Goal: Browse casually: Explore the website without a specific task or goal

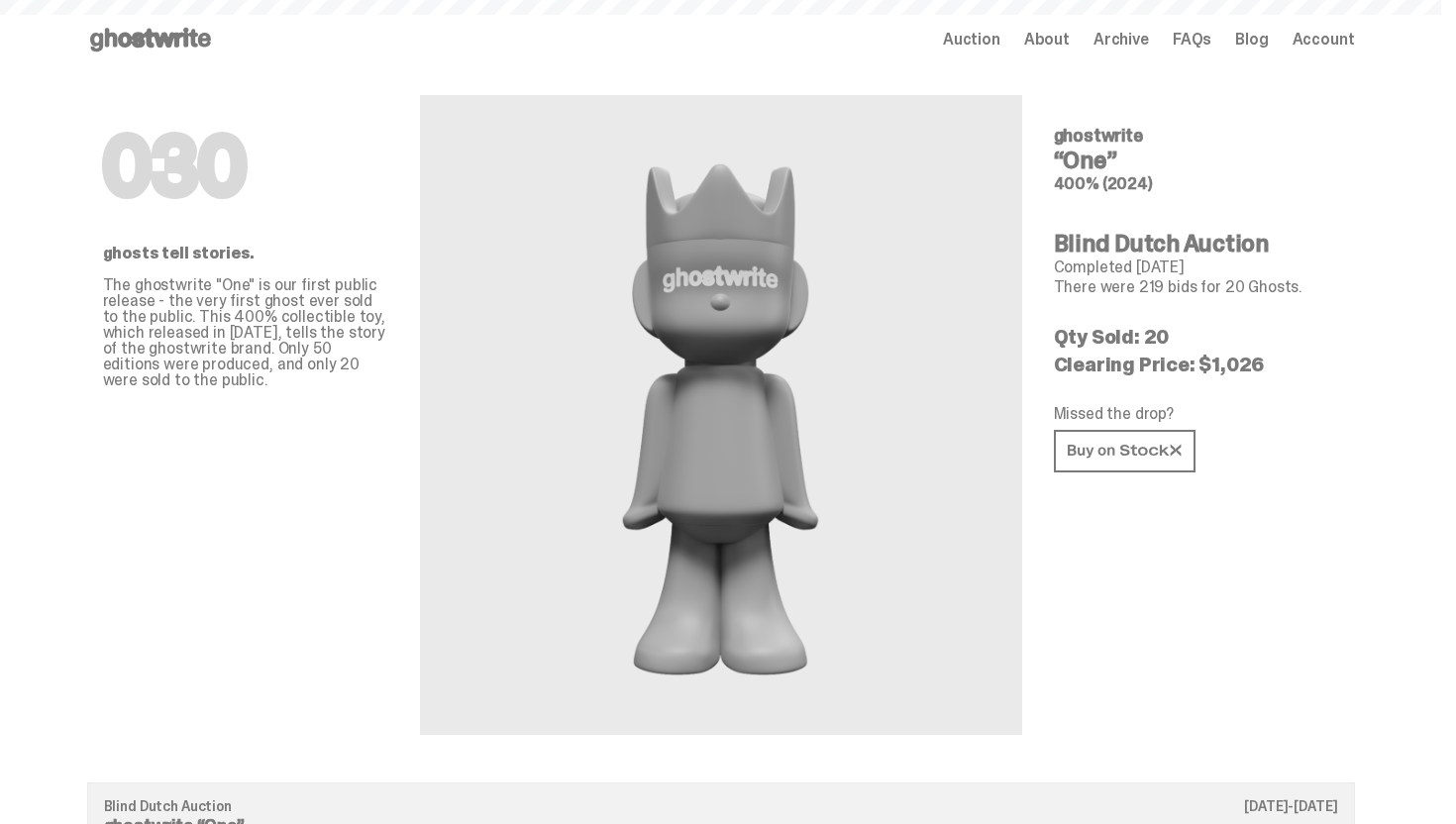
click at [1329, 43] on span "Account" at bounding box center [1324, 40] width 62 height 16
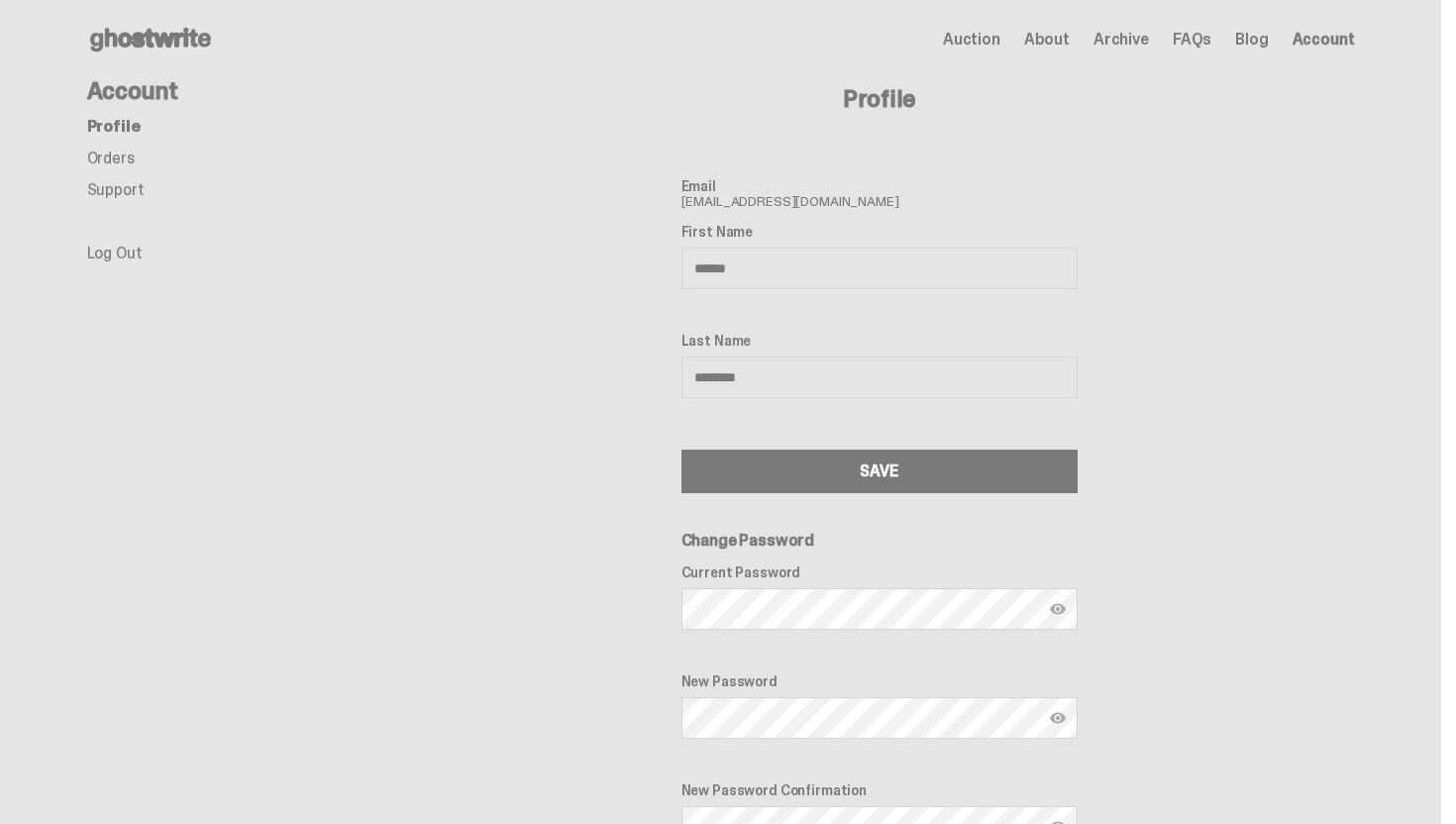
click at [113, 153] on link "Orders" at bounding box center [111, 158] width 48 height 21
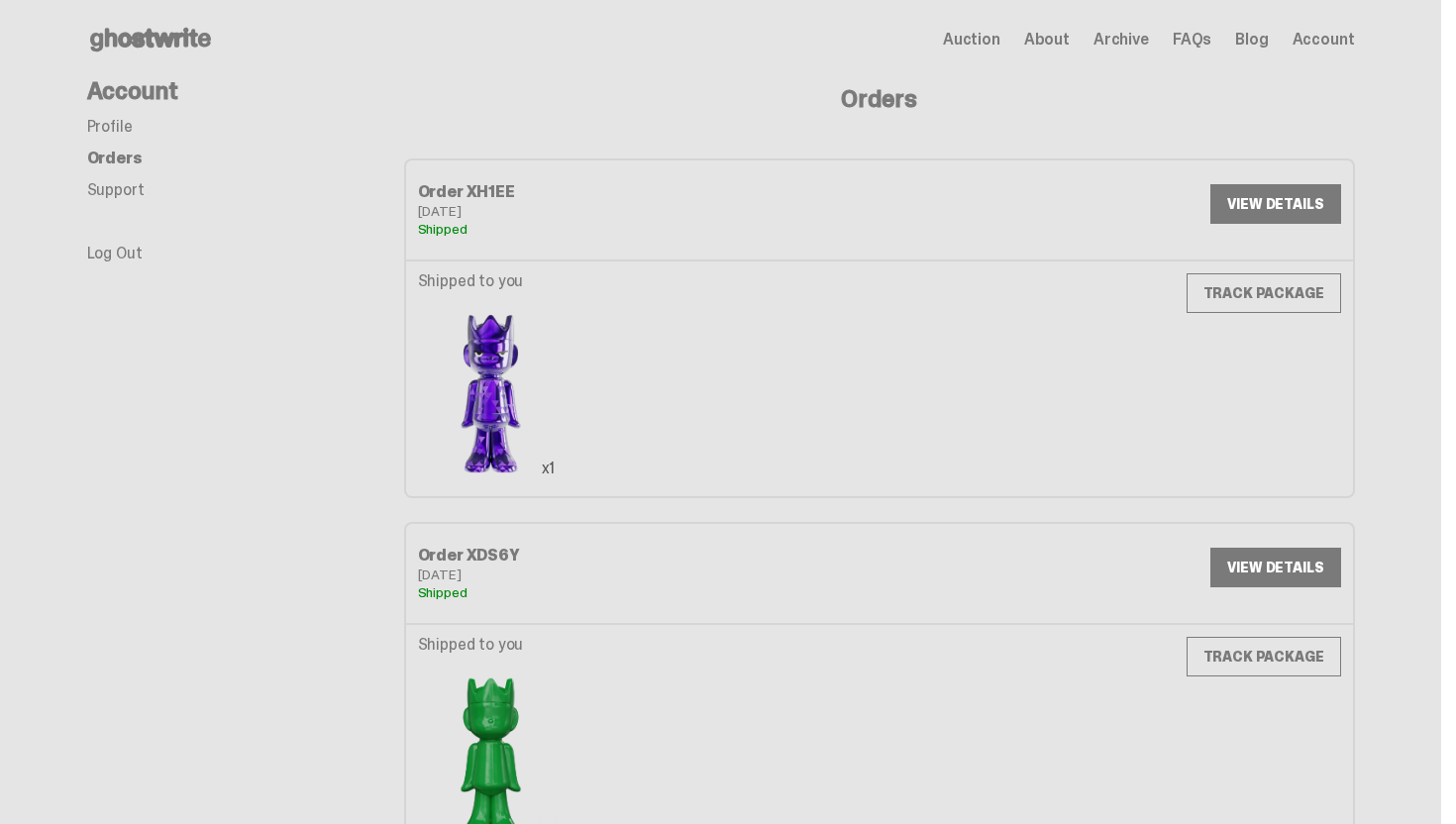
click at [1211, 283] on link "TRACK PACKAGE" at bounding box center [1264, 294] width 155 height 40
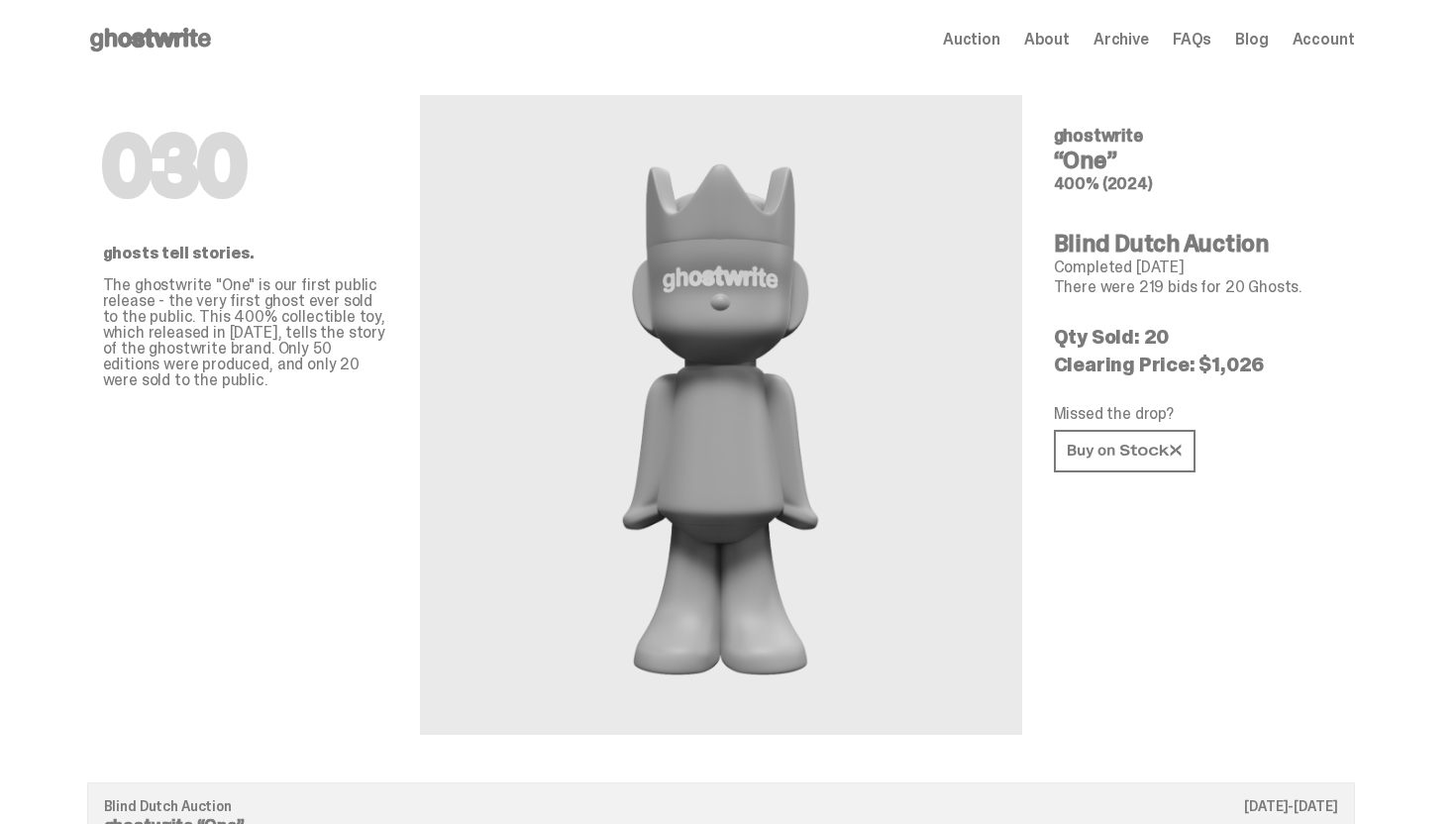
click at [201, 44] on use at bounding box center [150, 40] width 121 height 24
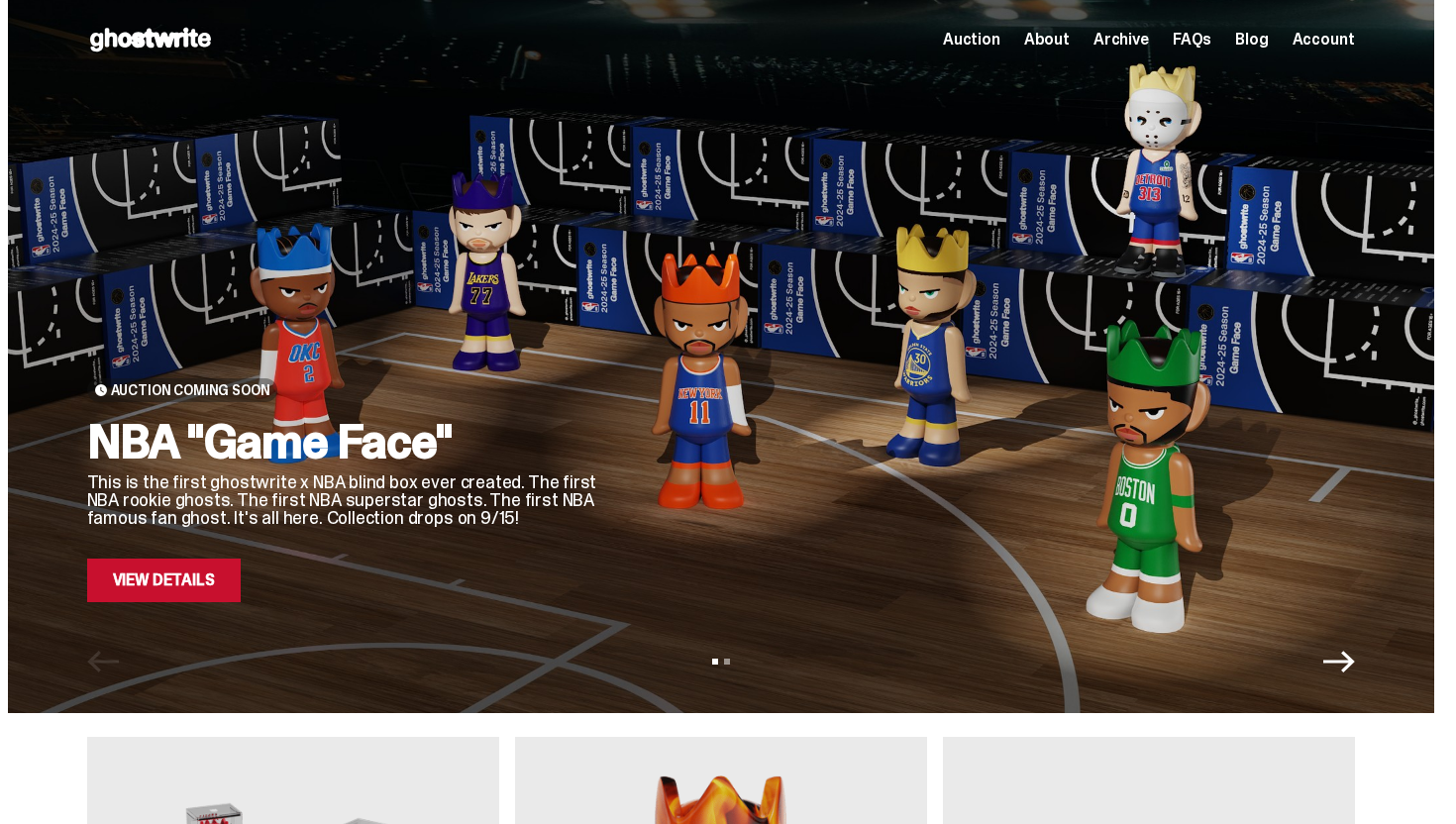
click at [201, 572] on link "View Details" at bounding box center [164, 580] width 154 height 44
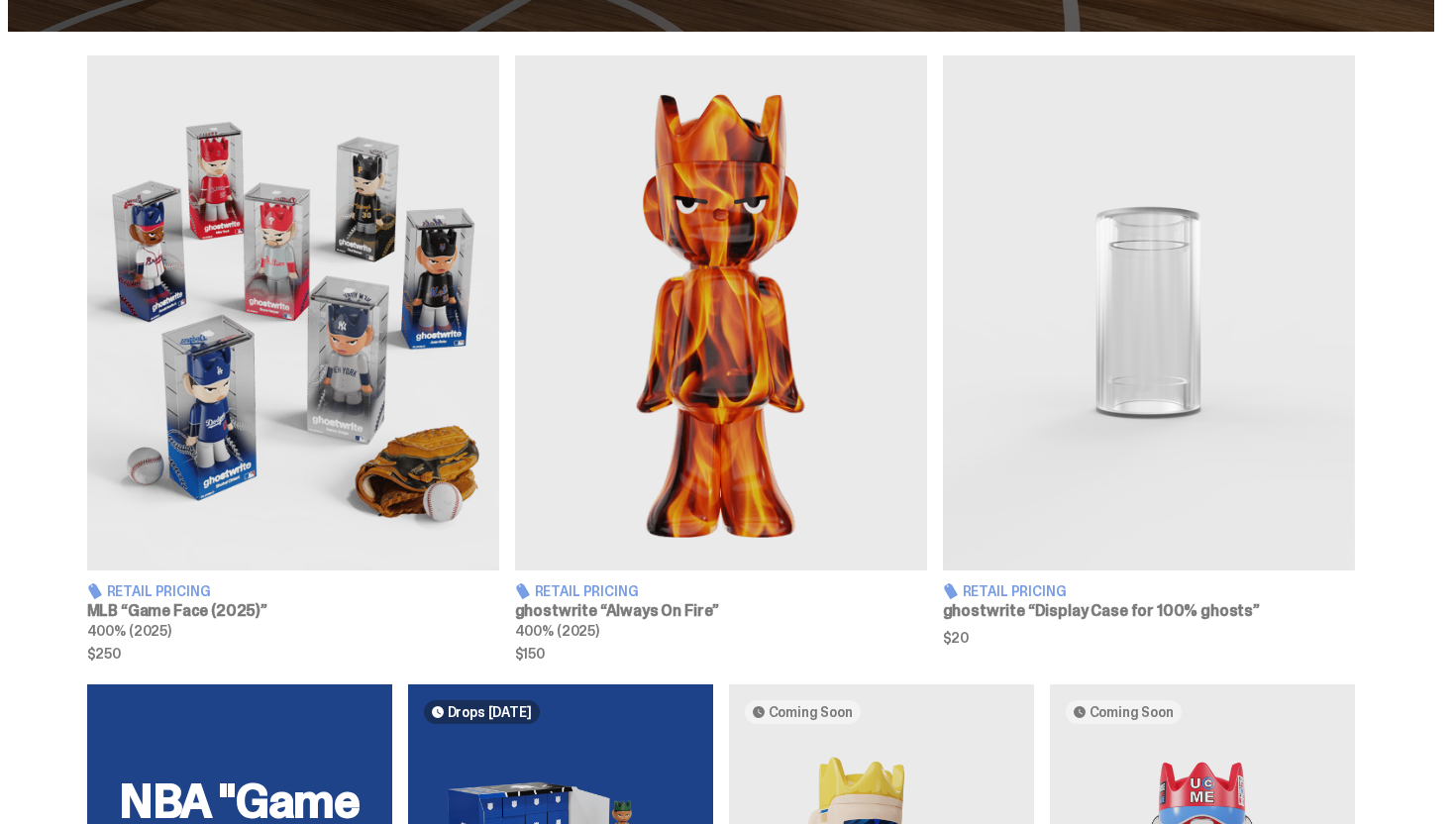
scroll to position [746, 0]
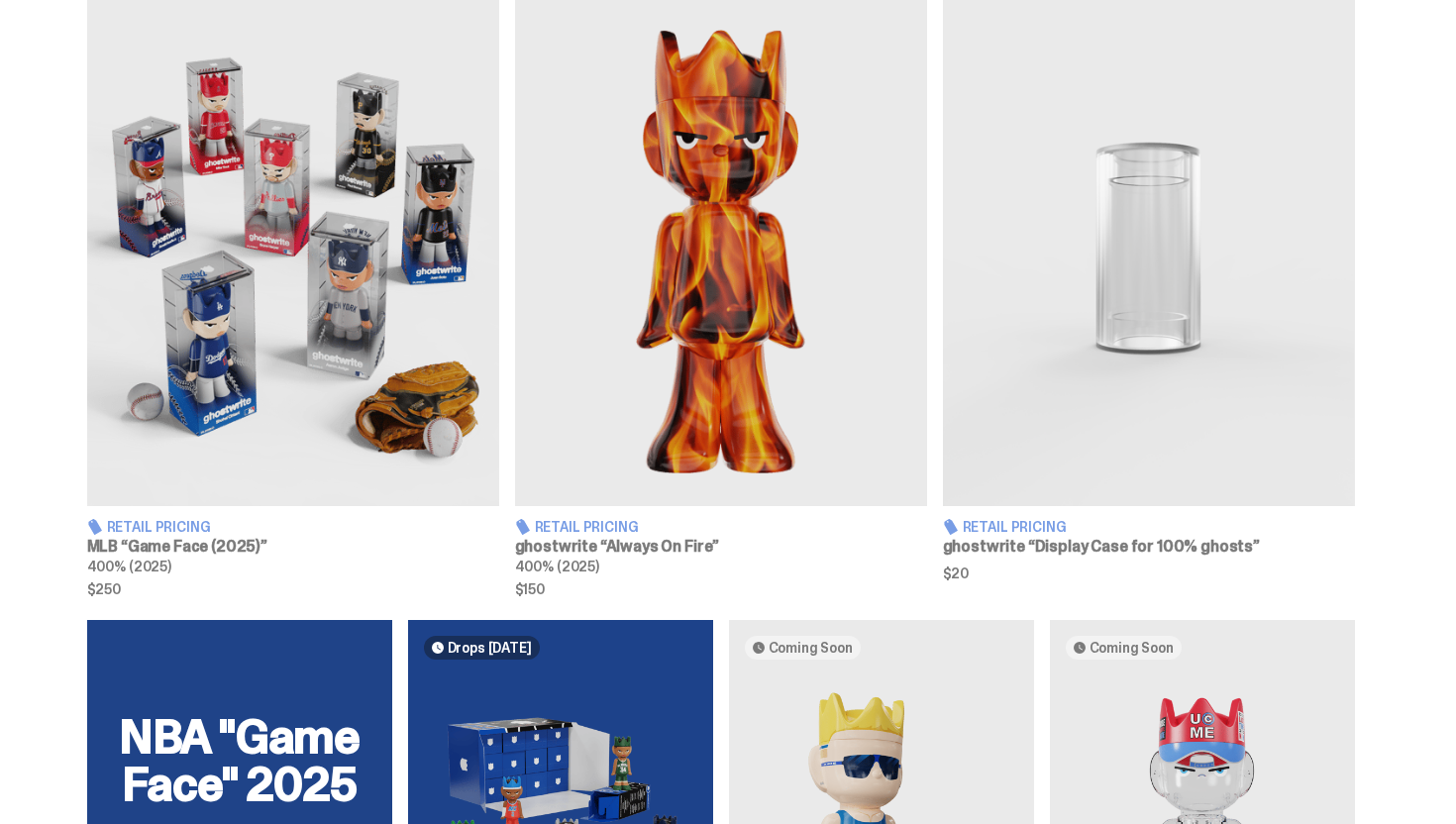
click at [343, 396] on img at bounding box center [293, 249] width 412 height 515
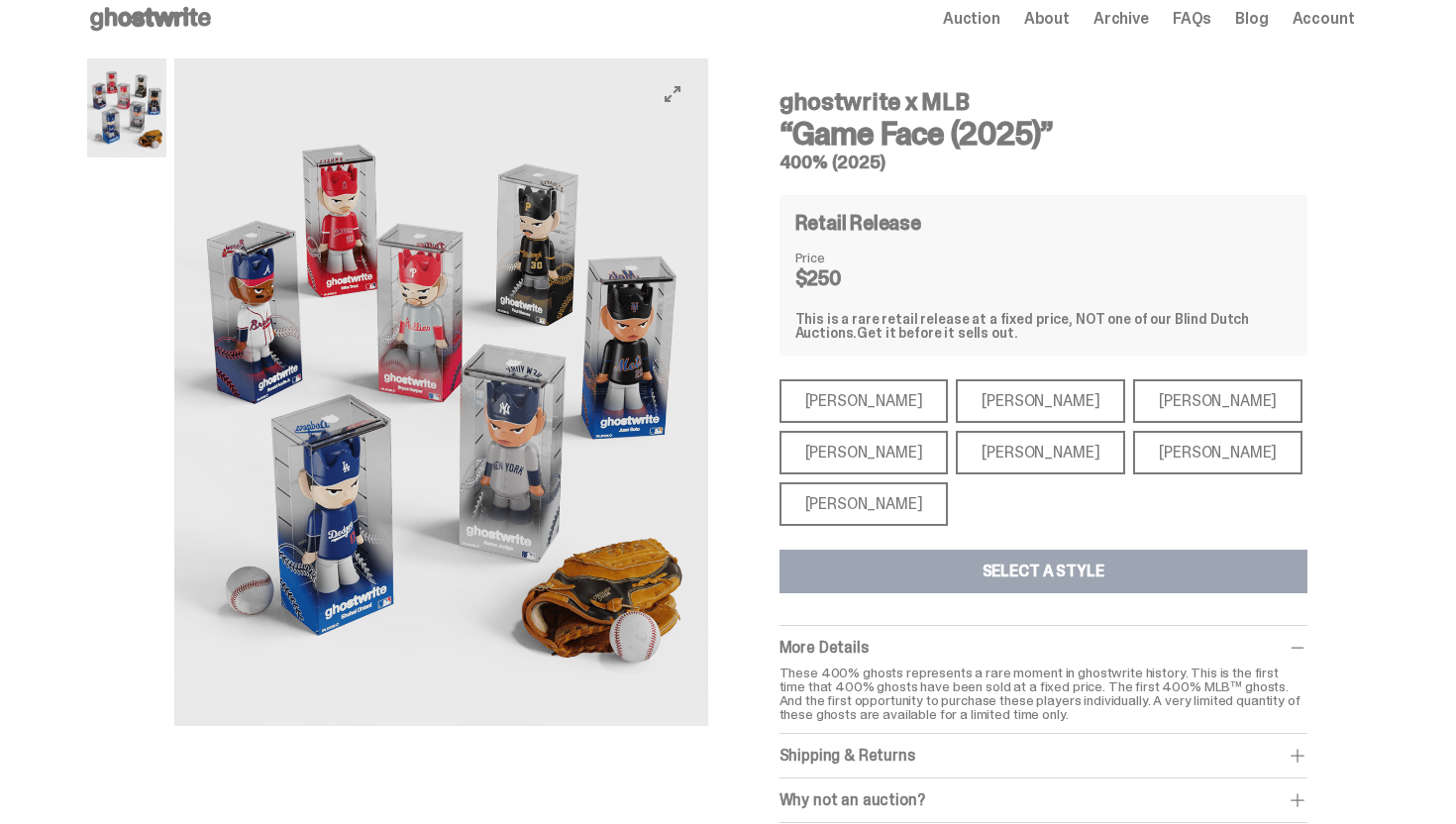
scroll to position [23, 0]
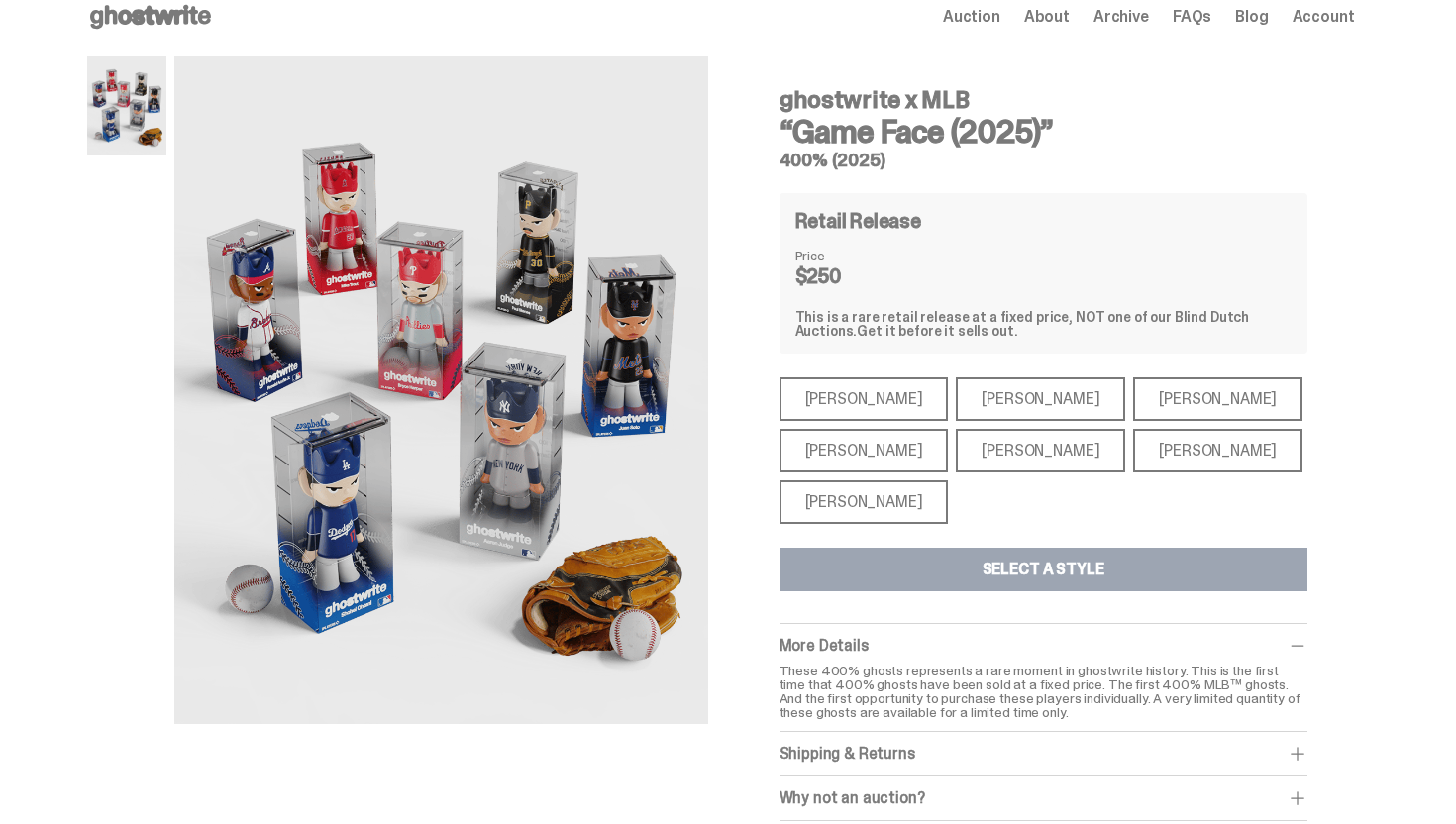
click at [796, 510] on div "[PERSON_NAME]" at bounding box center [864, 502] width 170 height 44
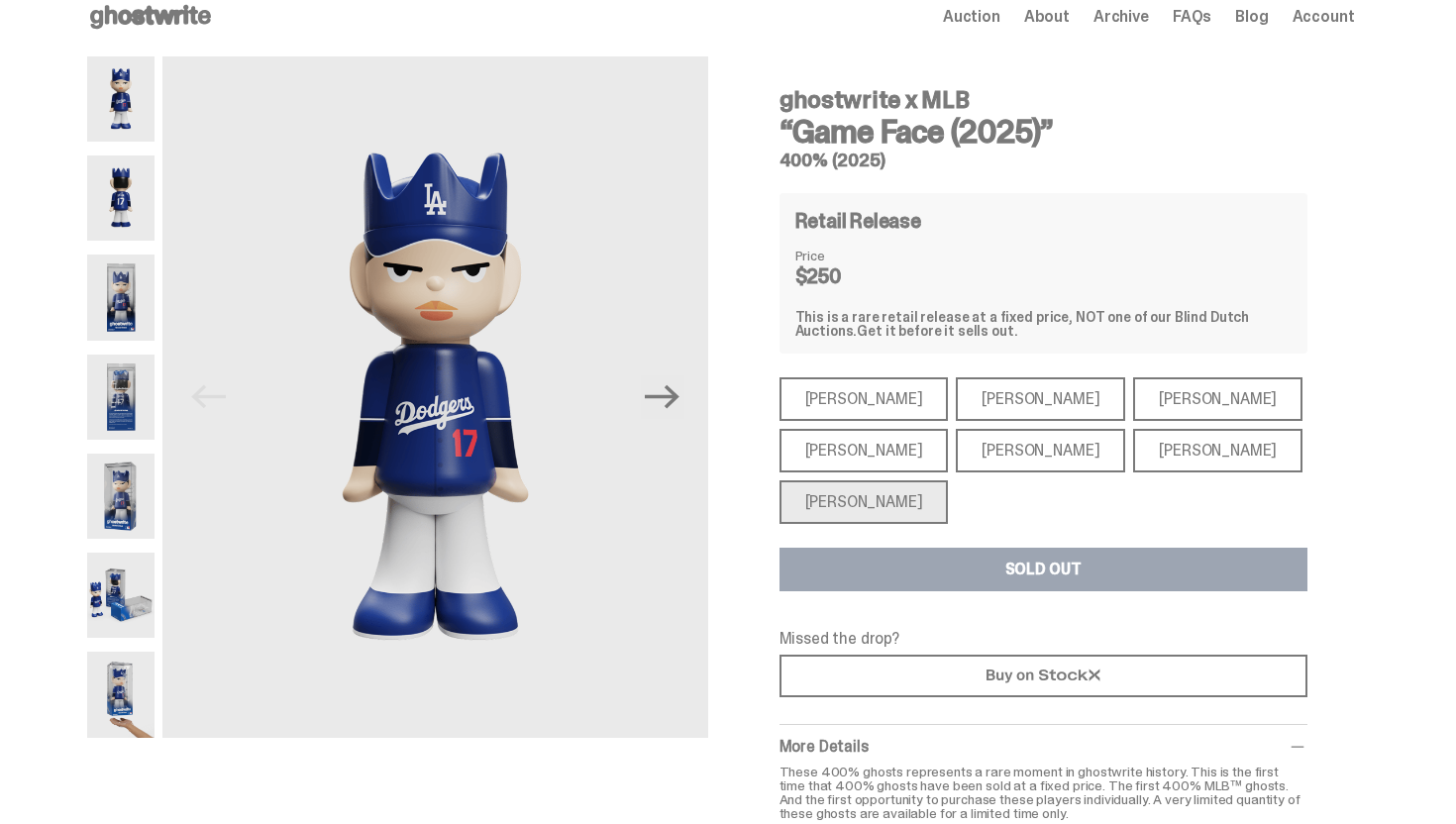
click at [958, 468] on div "[PERSON_NAME]" at bounding box center [1041, 450] width 170 height 44
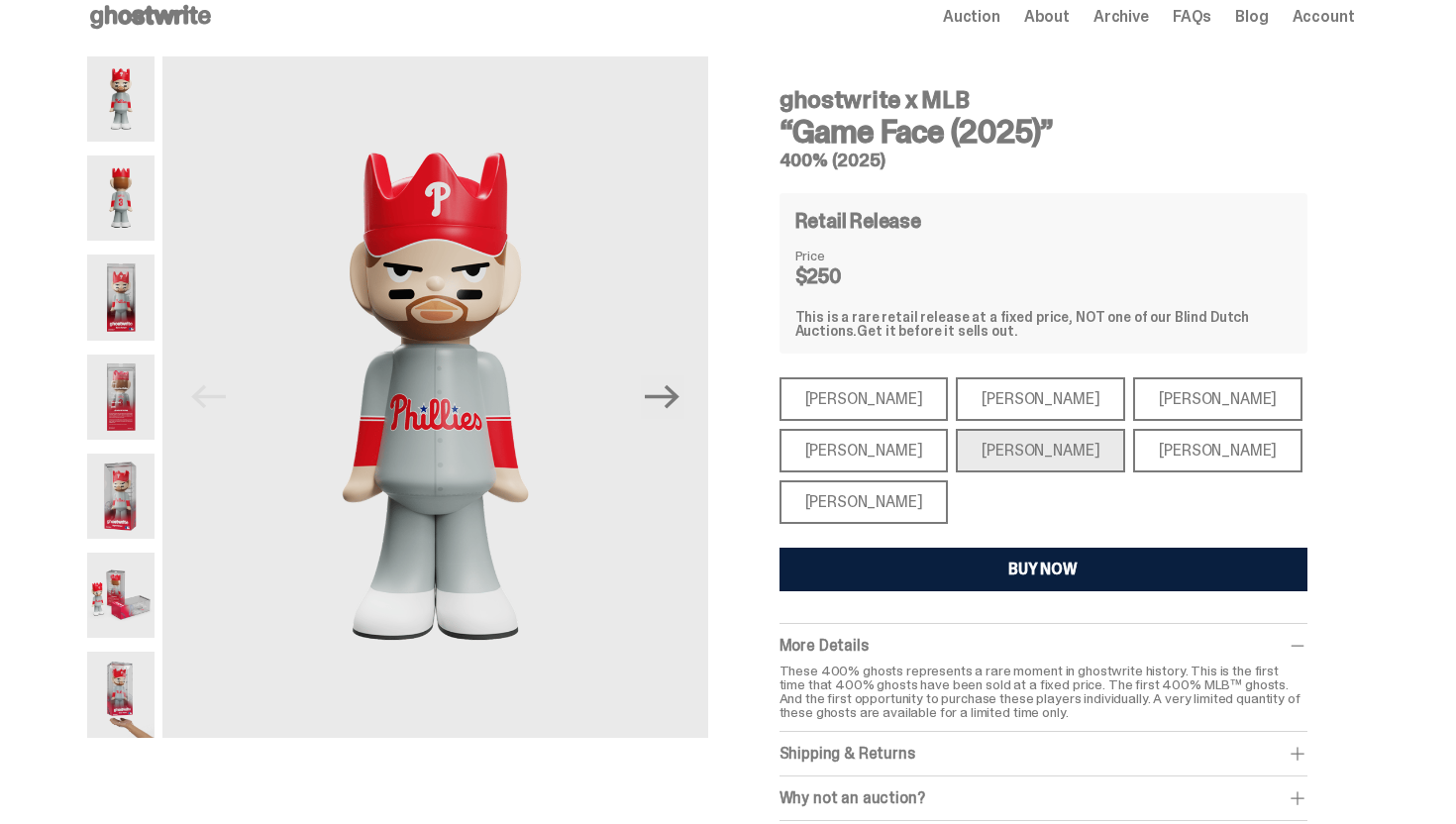
click at [1133, 448] on div "[PERSON_NAME]" at bounding box center [1218, 450] width 170 height 44
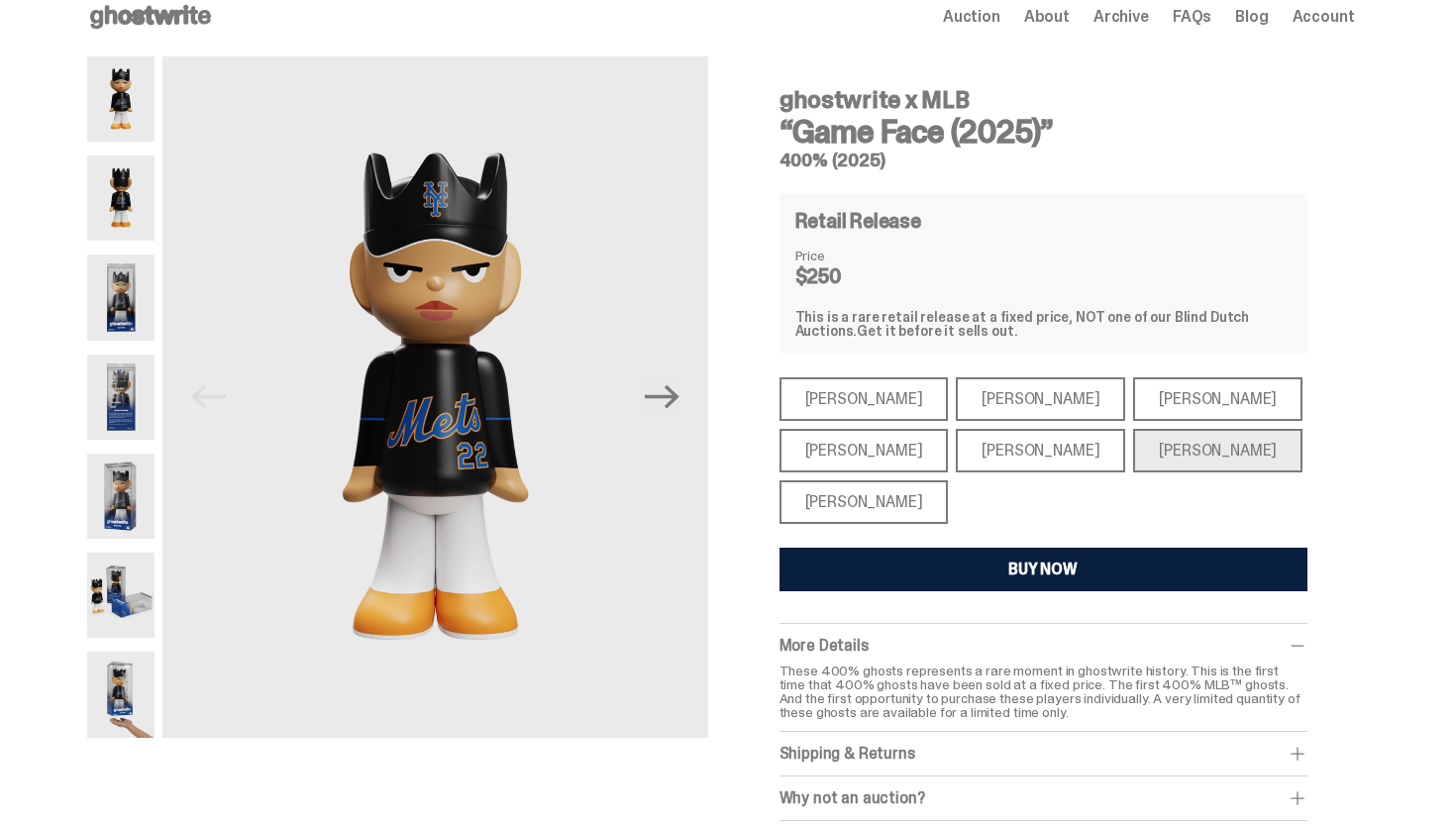
click at [1133, 396] on div "[PERSON_NAME]" at bounding box center [1218, 400] width 170 height 44
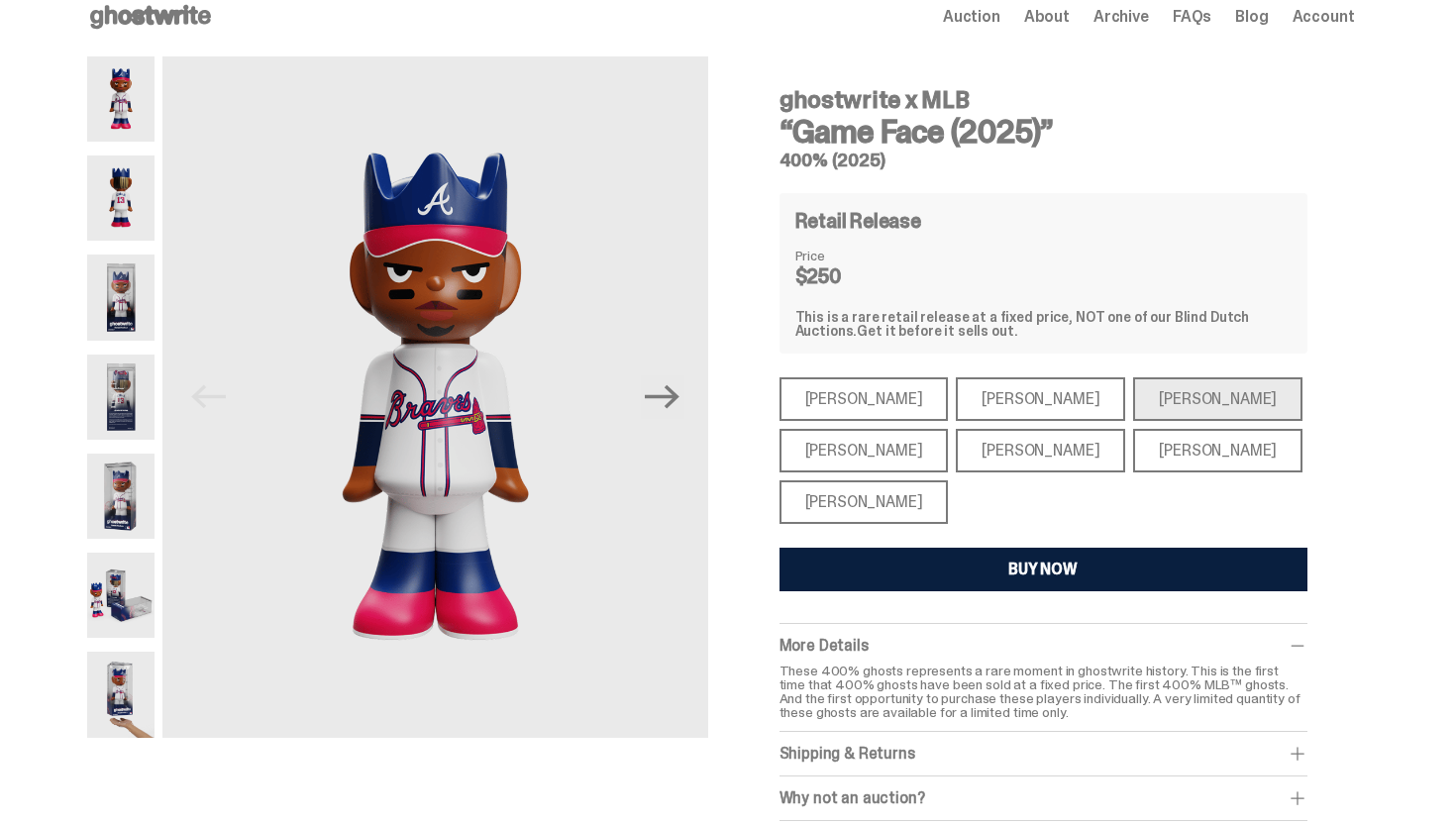
click at [983, 398] on div "[PERSON_NAME]" at bounding box center [1041, 400] width 170 height 44
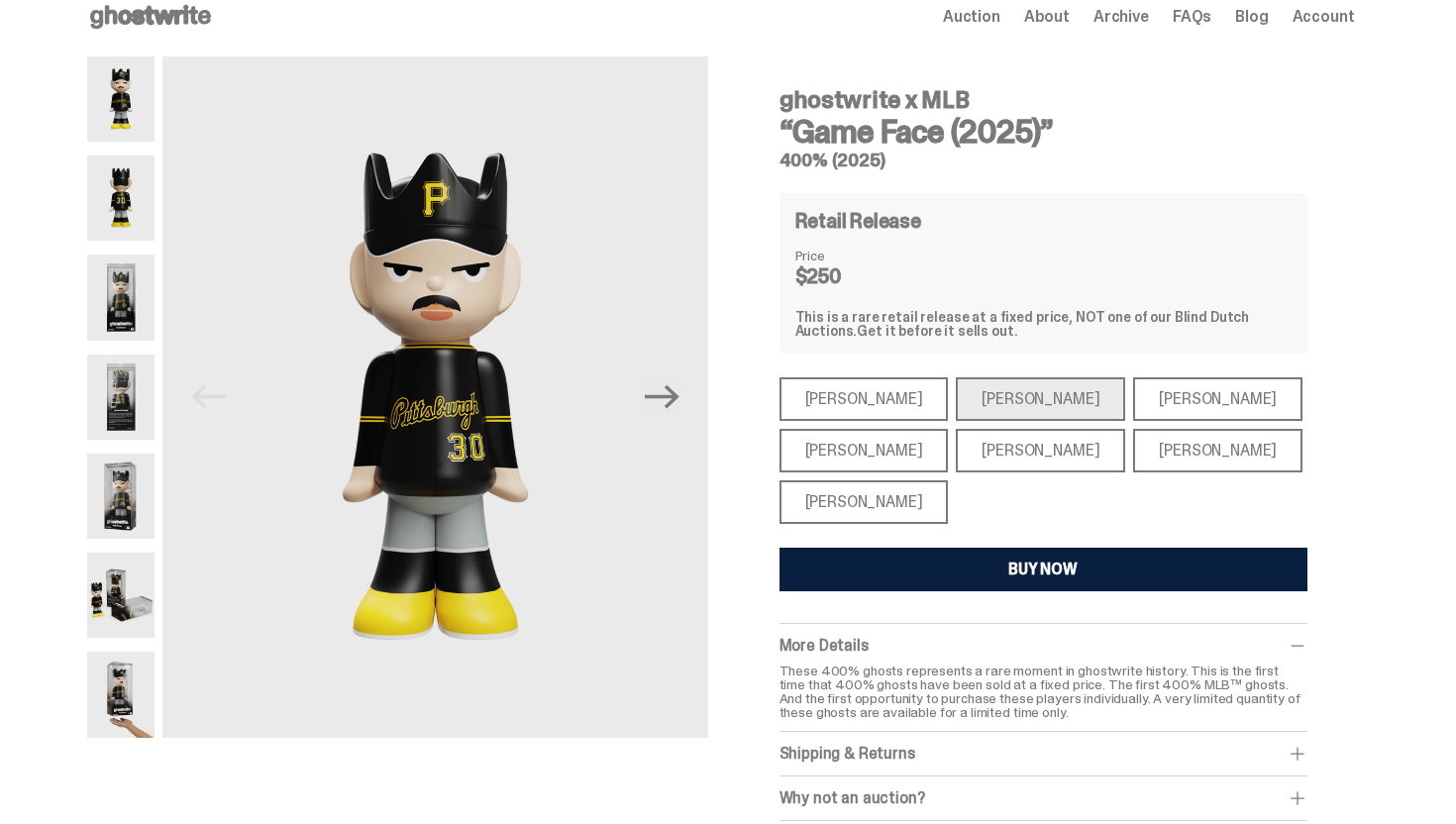
click at [852, 412] on div "[PERSON_NAME]" at bounding box center [864, 400] width 170 height 44
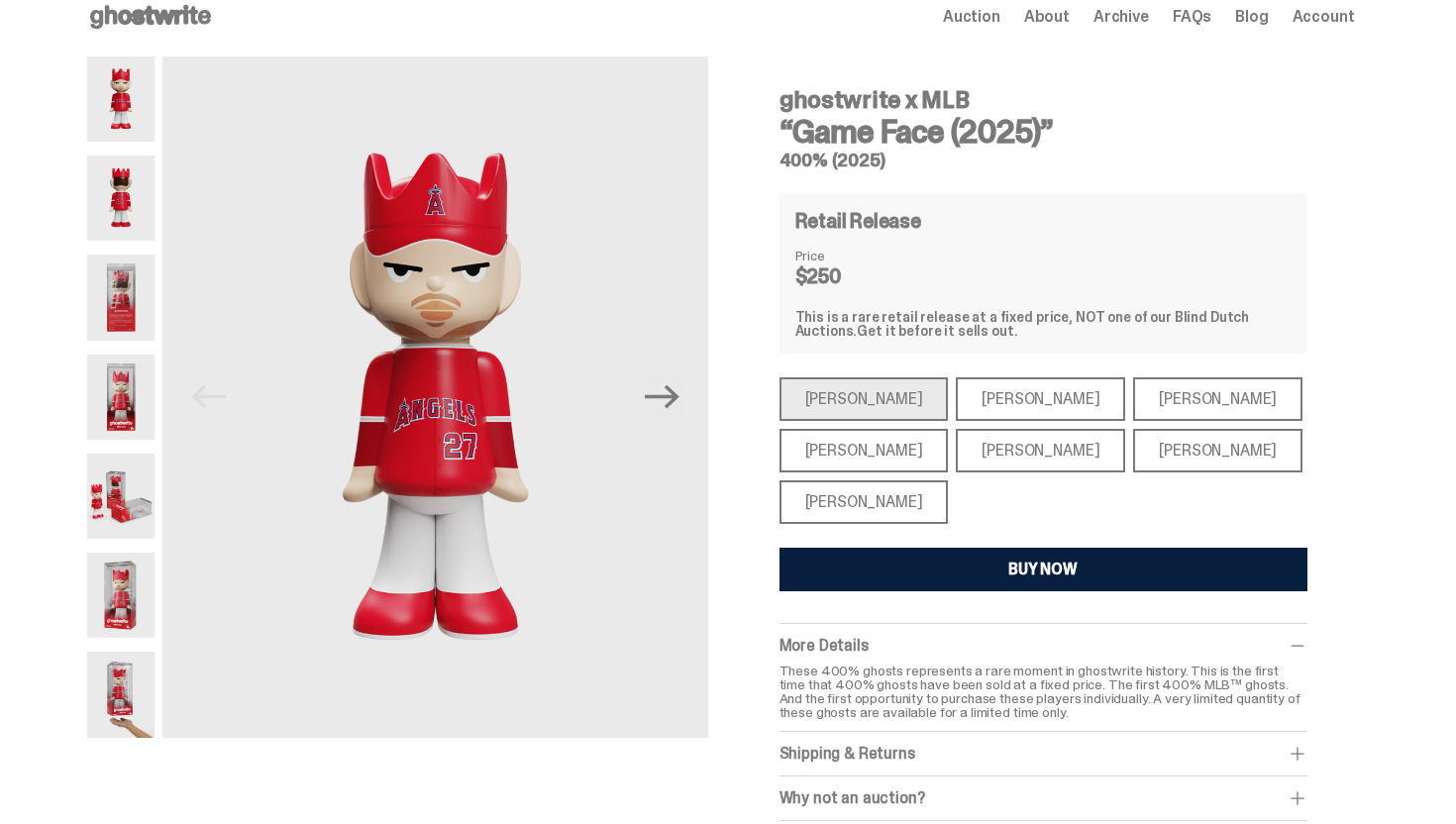
click at [852, 458] on div "[PERSON_NAME]" at bounding box center [864, 450] width 170 height 44
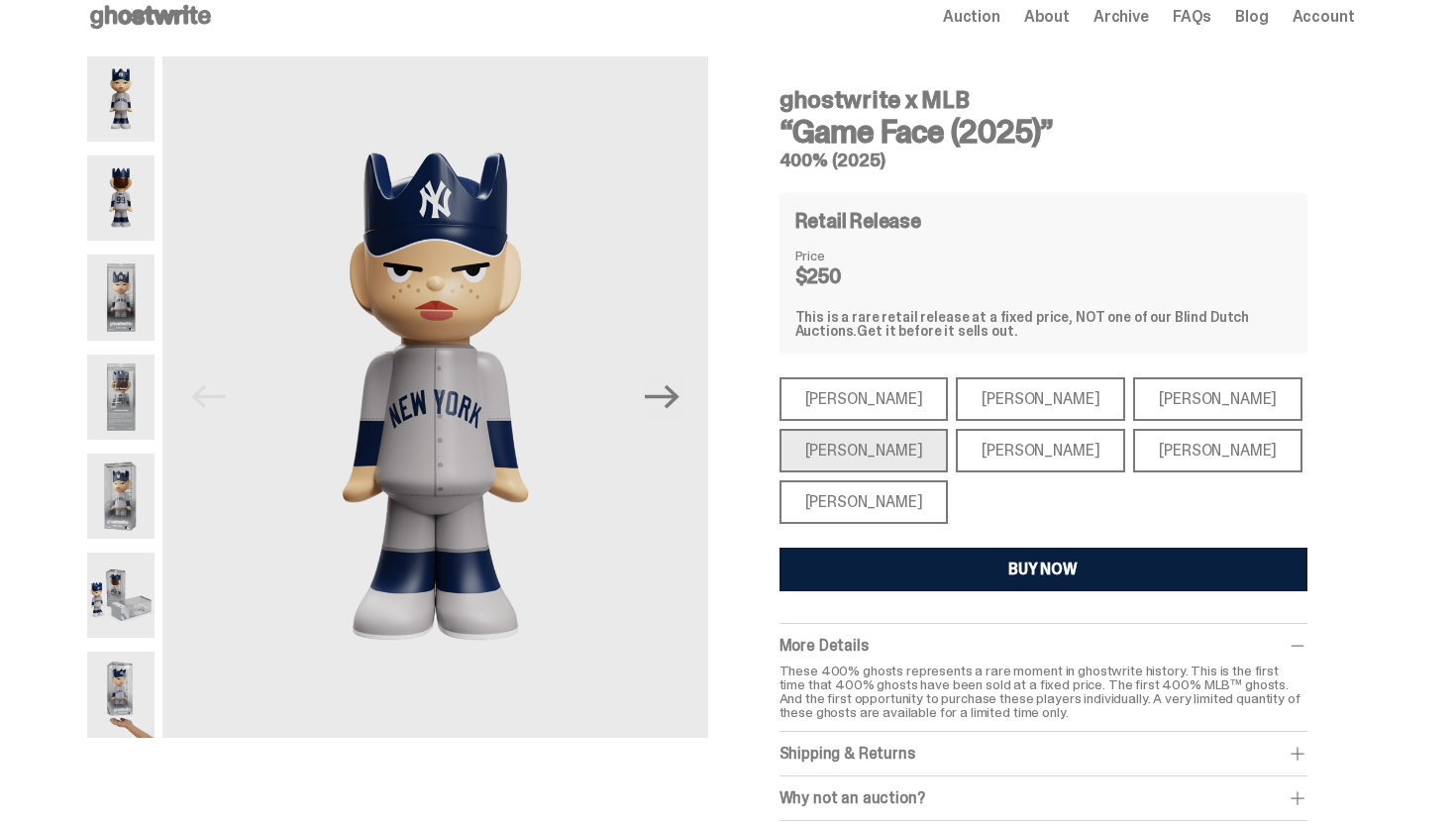
click at [806, 495] on div "[PERSON_NAME]" at bounding box center [864, 502] width 170 height 44
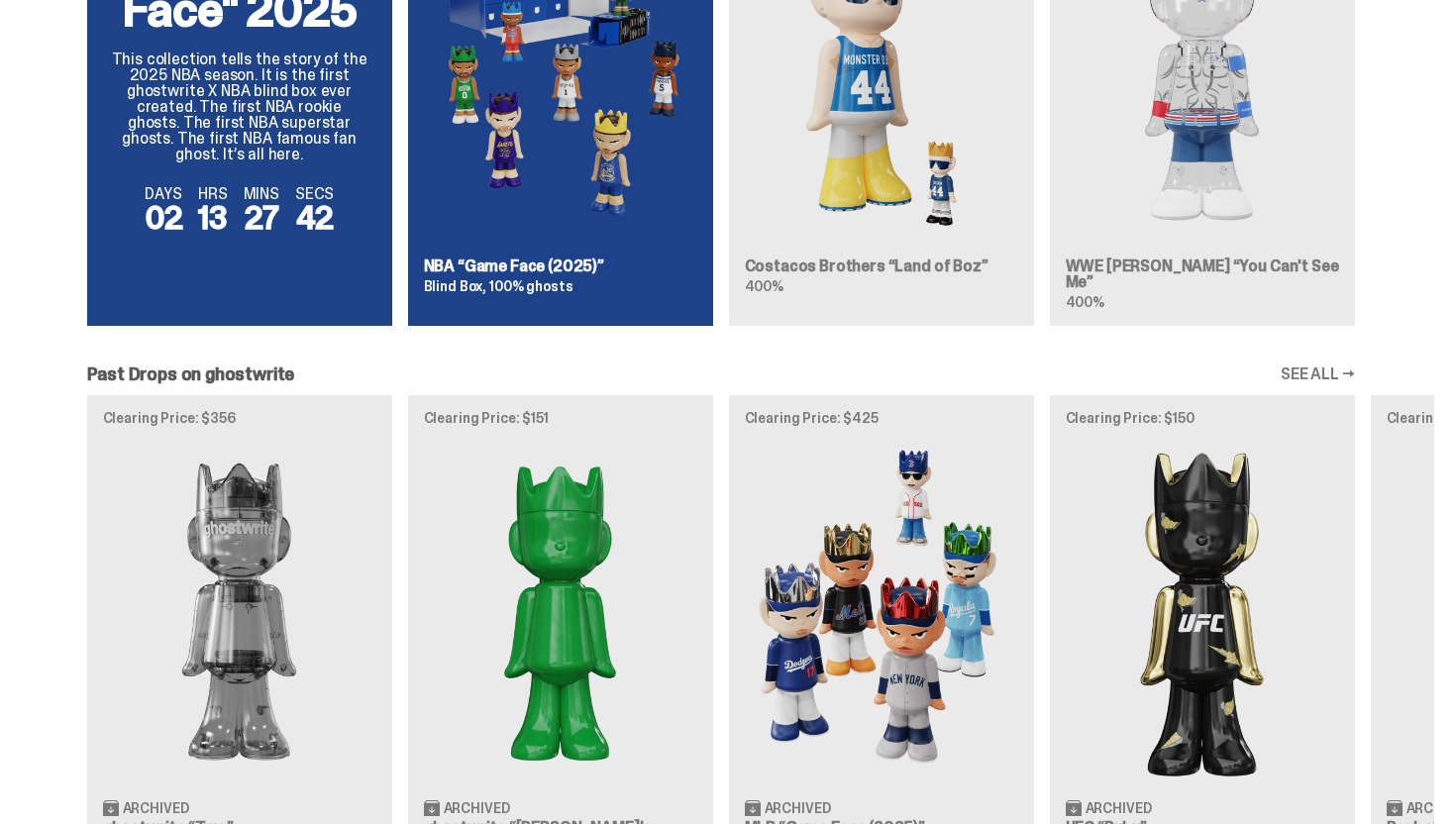
scroll to position [1524, 0]
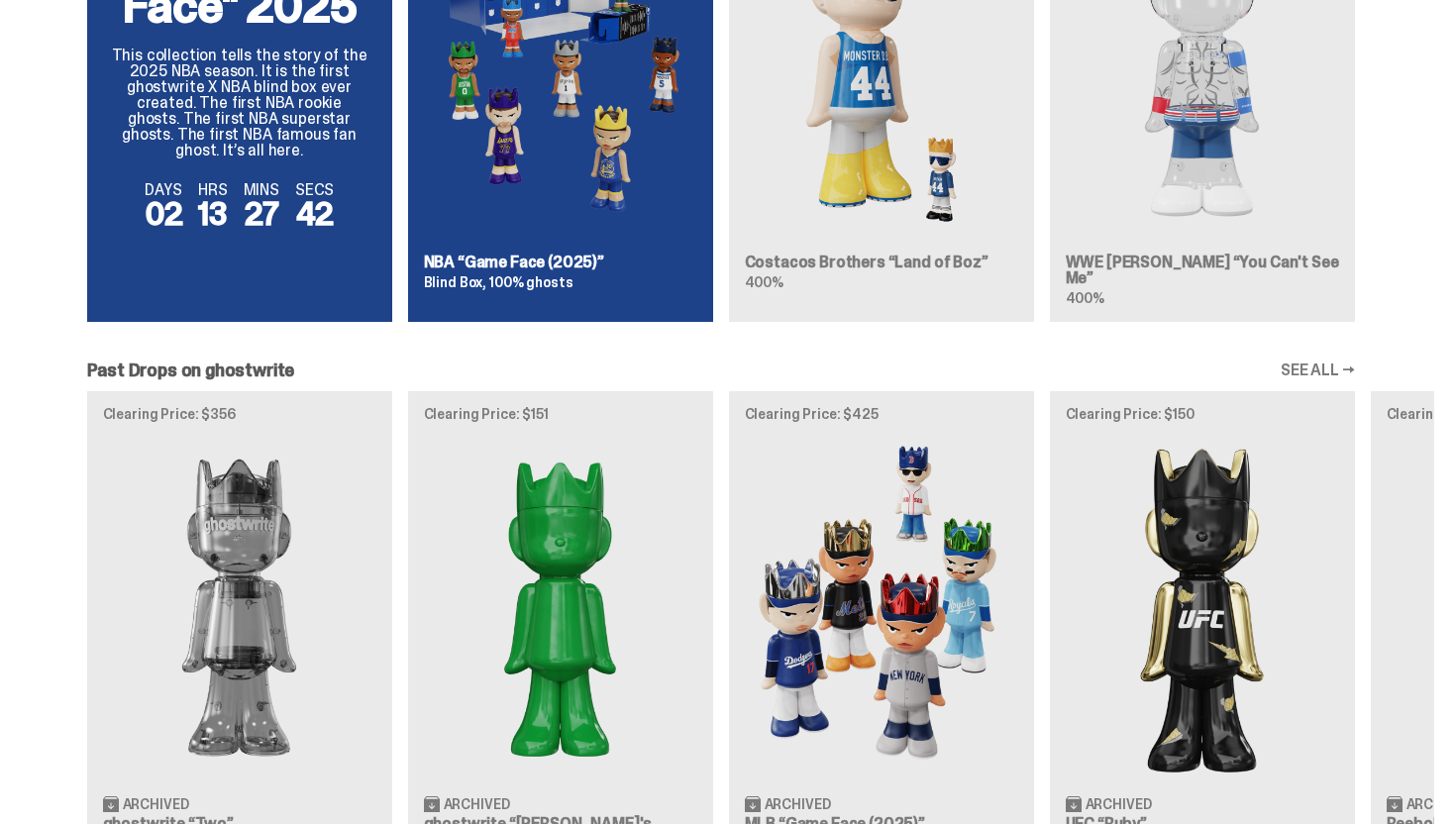
click at [1191, 190] on div "NBA "Game Face" 2025 This collection tells the story of the 2025 NBA season. It…" at bounding box center [722, 89] width 1427 height 496
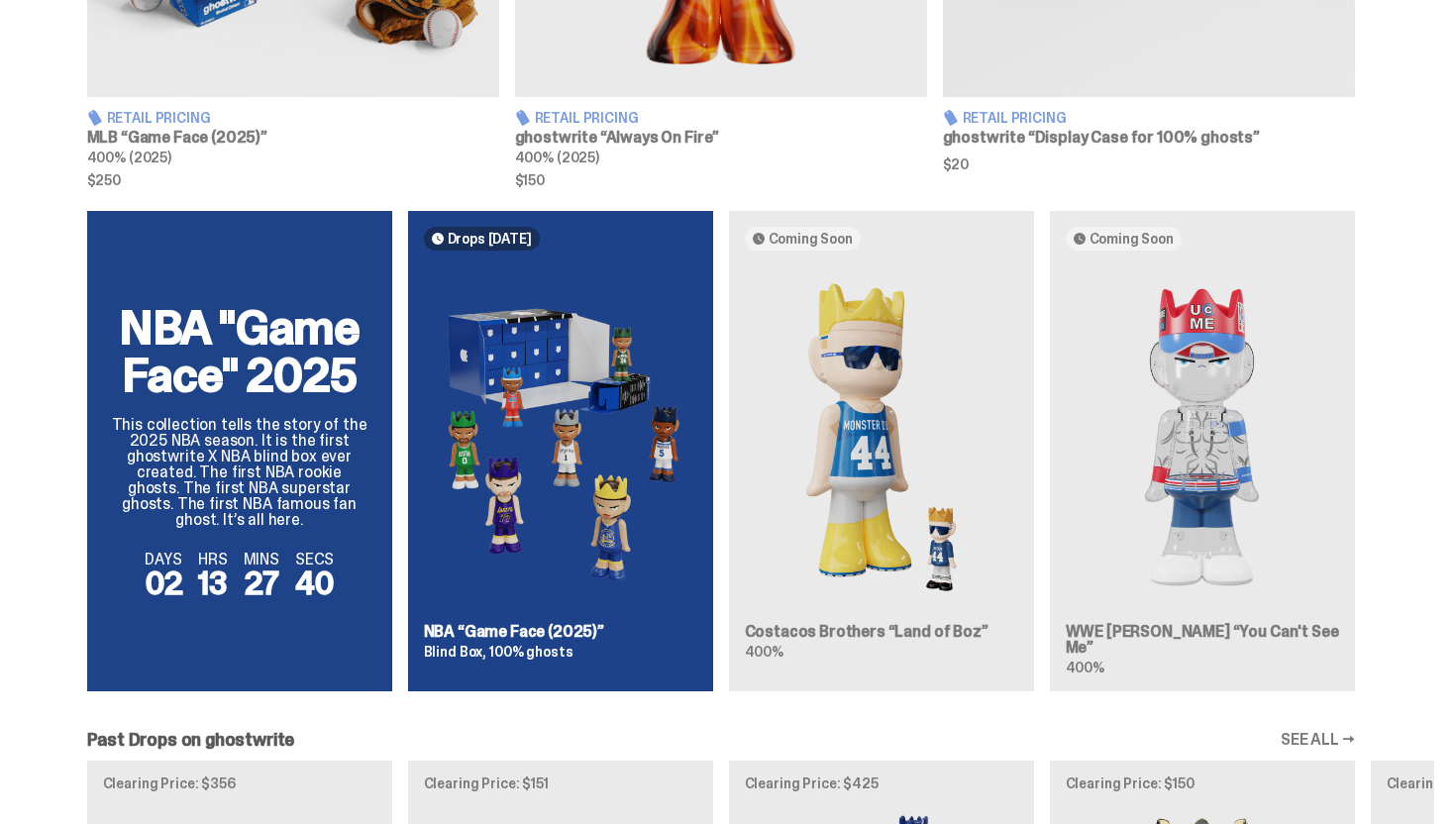
click at [1168, 400] on div "NBA "Game Face" 2025 This collection tells the story of the 2025 NBA season. It…" at bounding box center [722, 458] width 1427 height 496
click at [792, 640] on div "NBA "Game Face" 2025 This collection tells the story of the 2025 NBA season. It…" at bounding box center [722, 458] width 1427 height 496
click at [792, 632] on div "NBA "Game Face" 2025 This collection tells the story of the 2025 NBA season. It…" at bounding box center [722, 458] width 1427 height 496
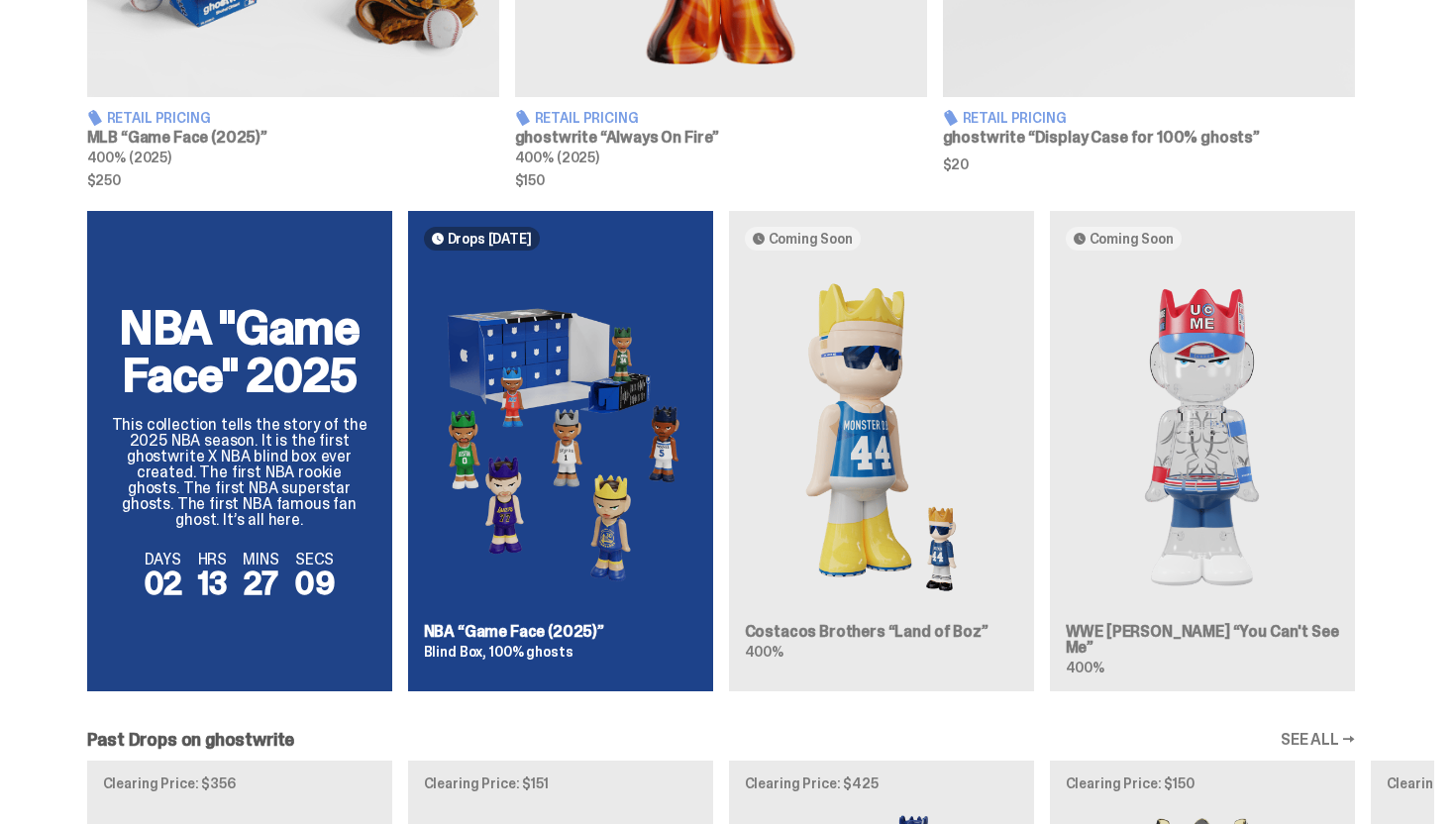
click at [1176, 491] on div "NBA "Game Face" 2025 This collection tells the story of the 2025 NBA season. It…" at bounding box center [722, 458] width 1427 height 496
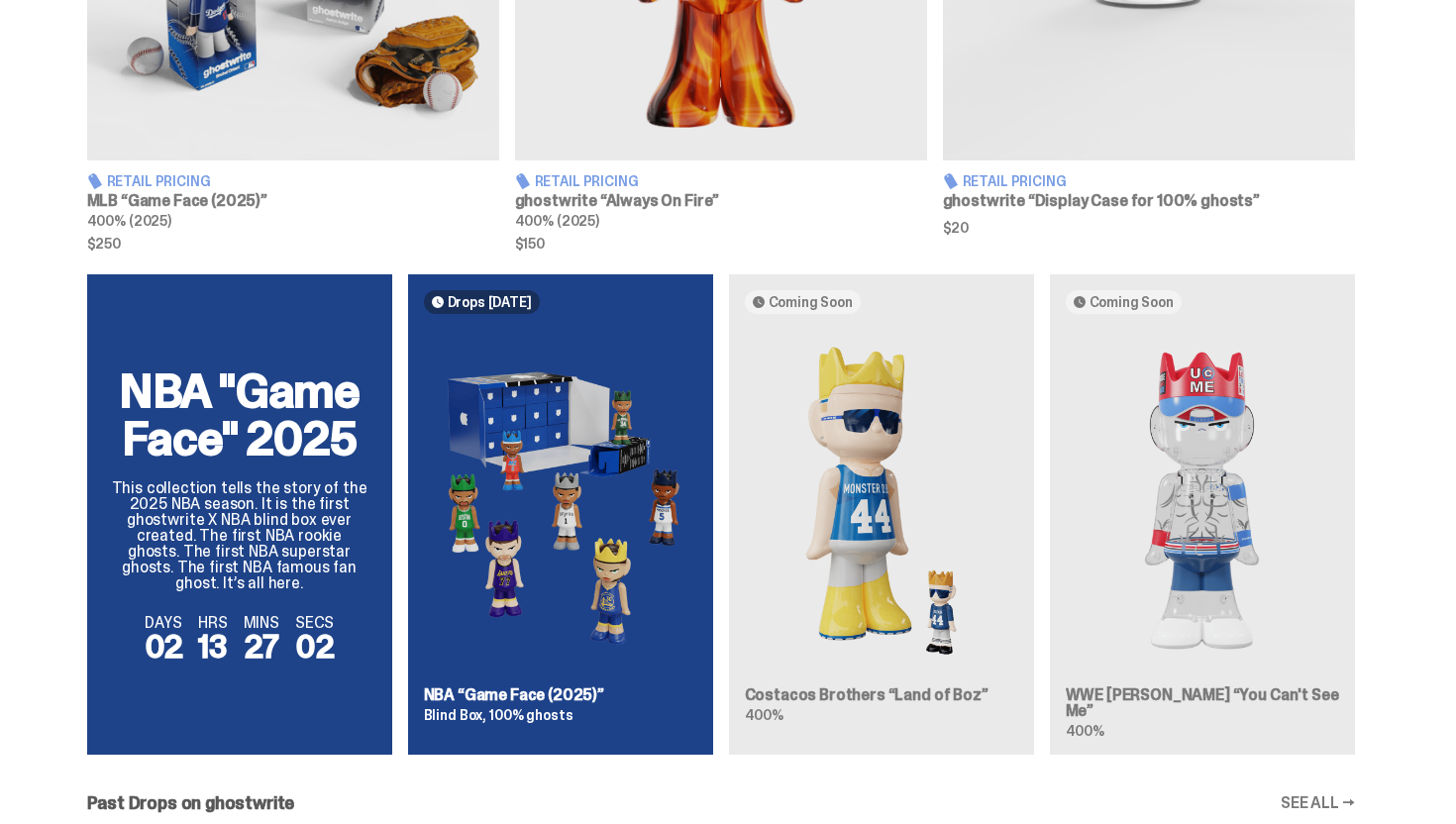
scroll to position [1122, 0]
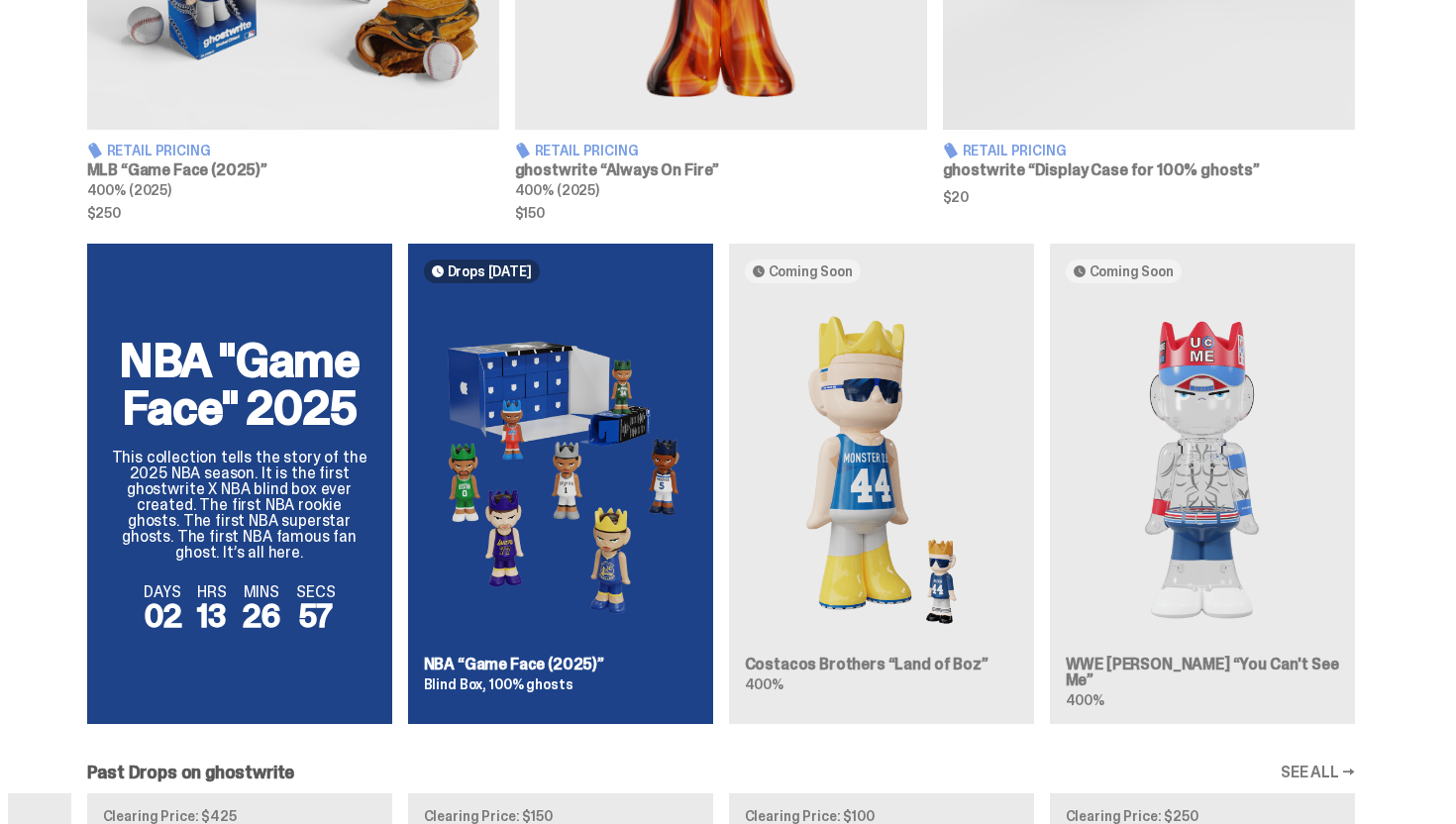
click at [595, 384] on div "NBA "Game Face" 2025 This collection tells the story of the 2025 NBA season. It…" at bounding box center [722, 491] width 1427 height 496
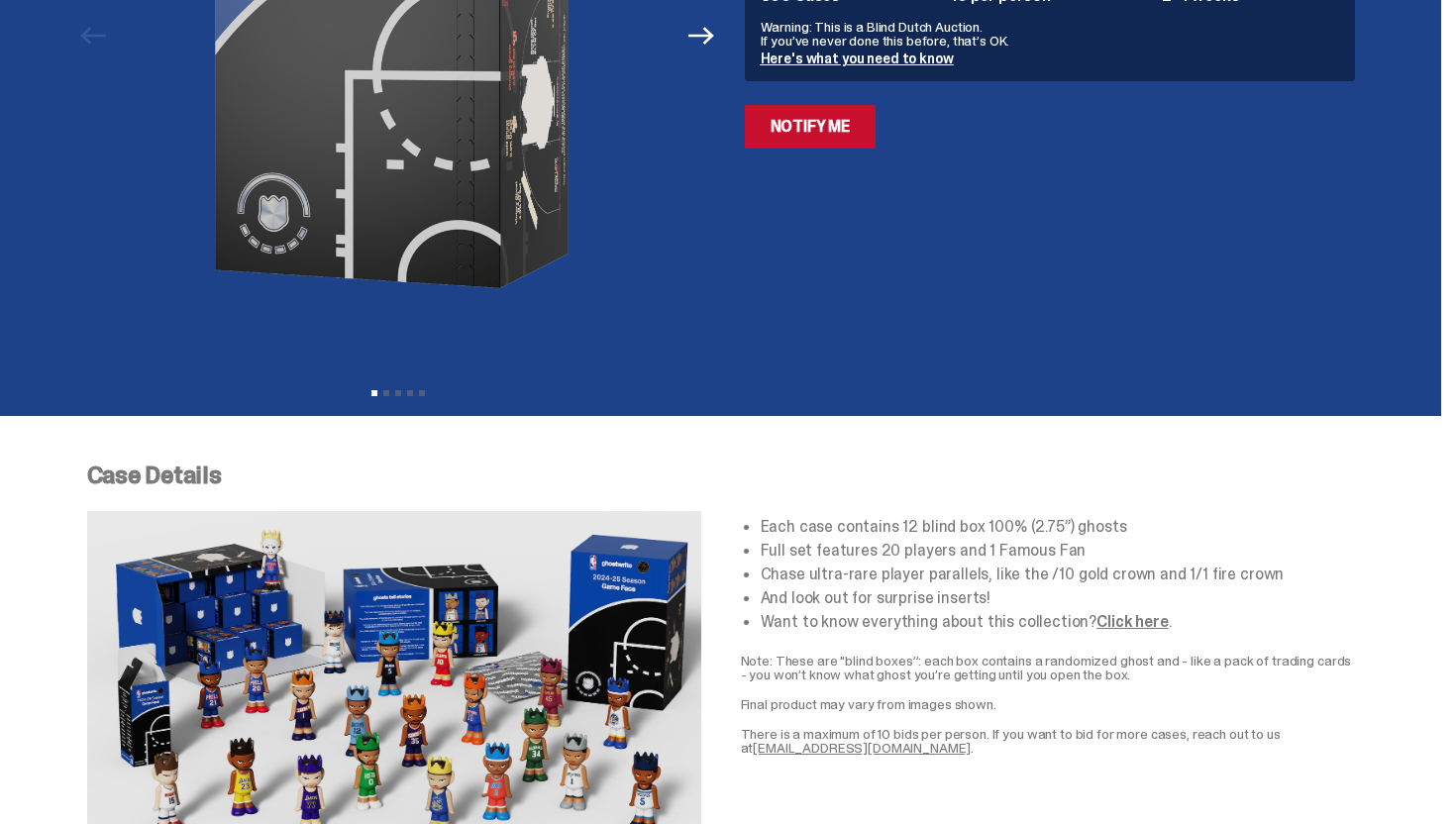
scroll to position [957, 0]
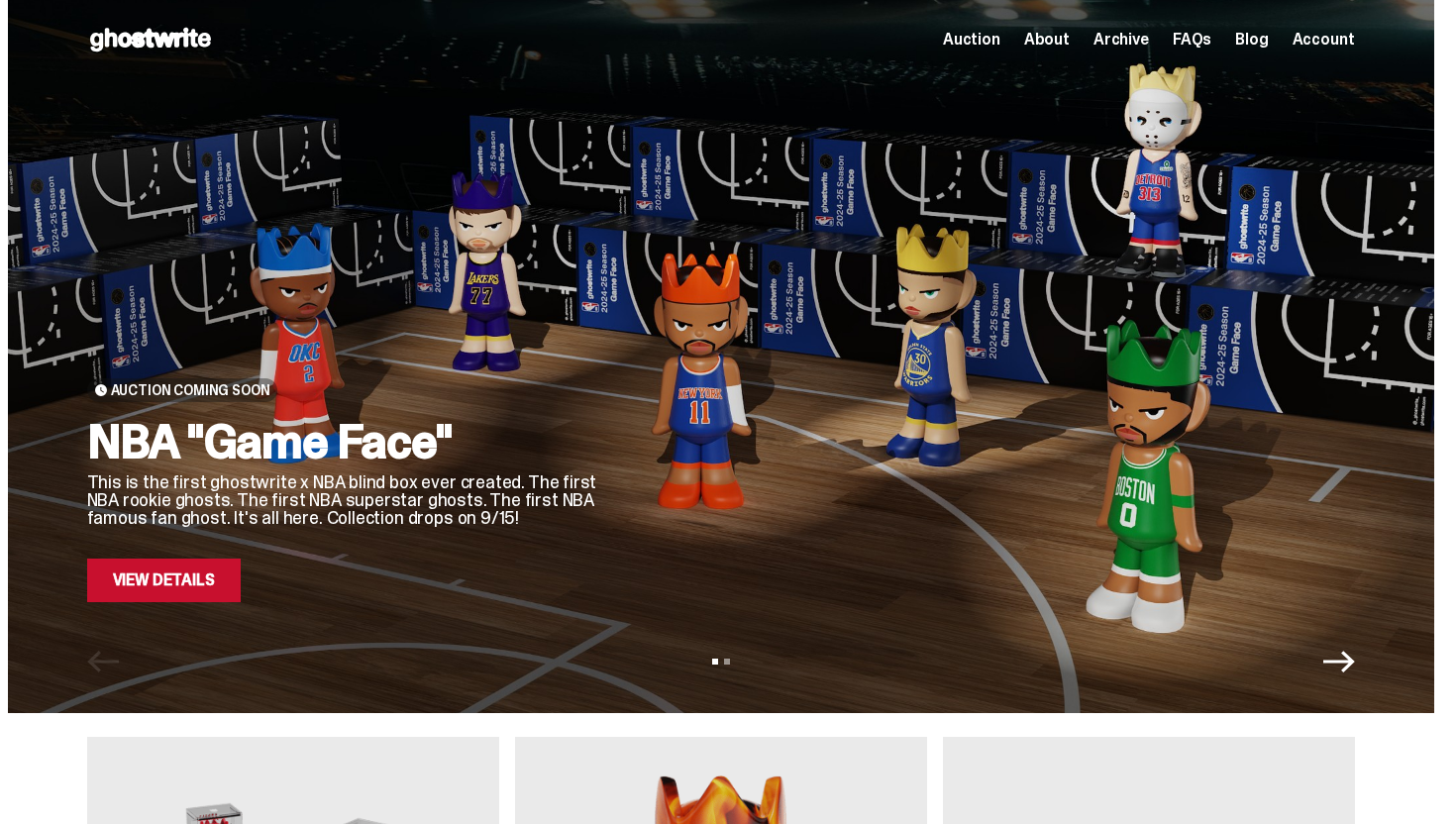
click at [1149, 38] on span "Archive" at bounding box center [1122, 40] width 56 height 16
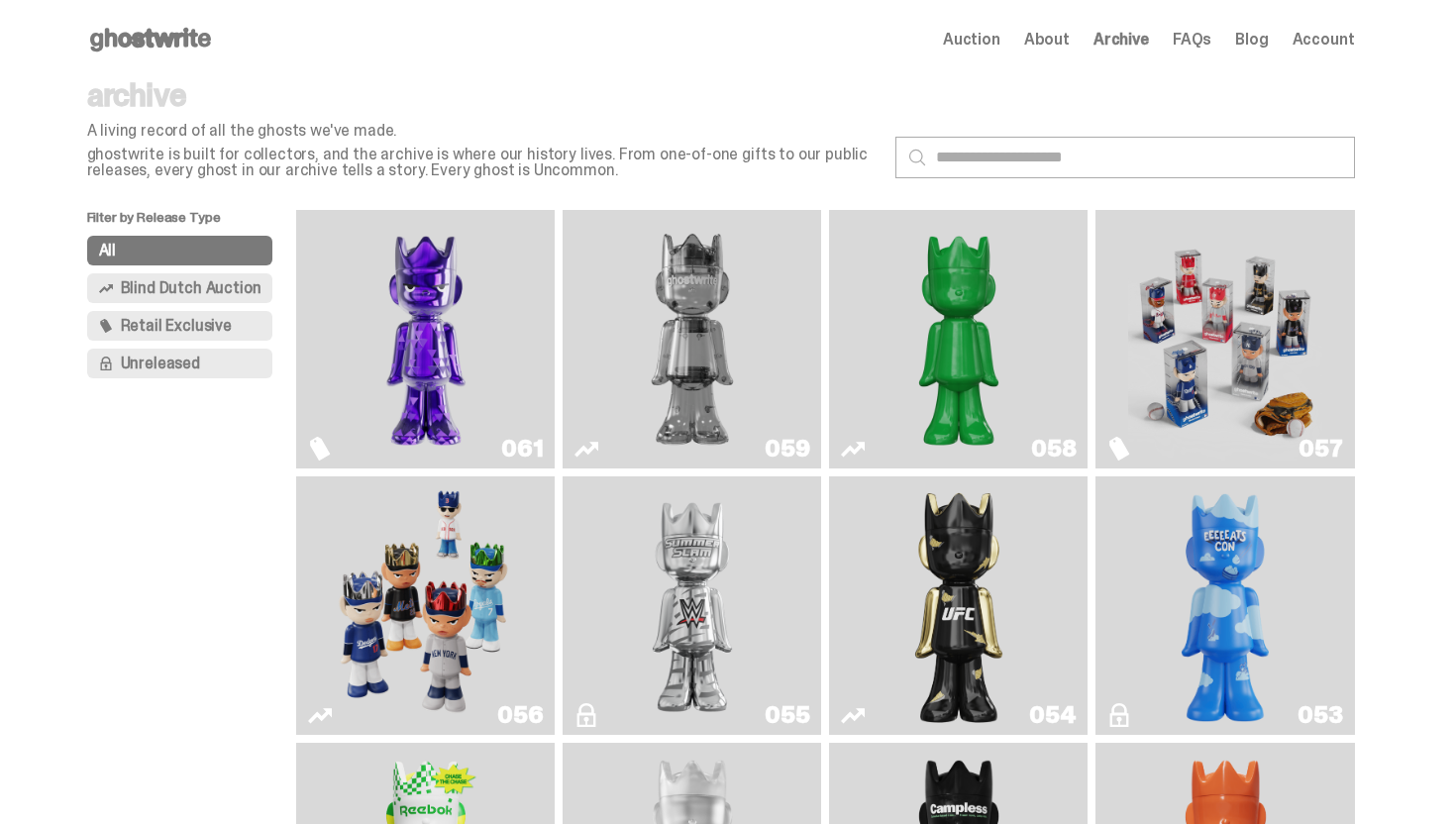
click at [194, 30] on use at bounding box center [150, 40] width 121 height 24
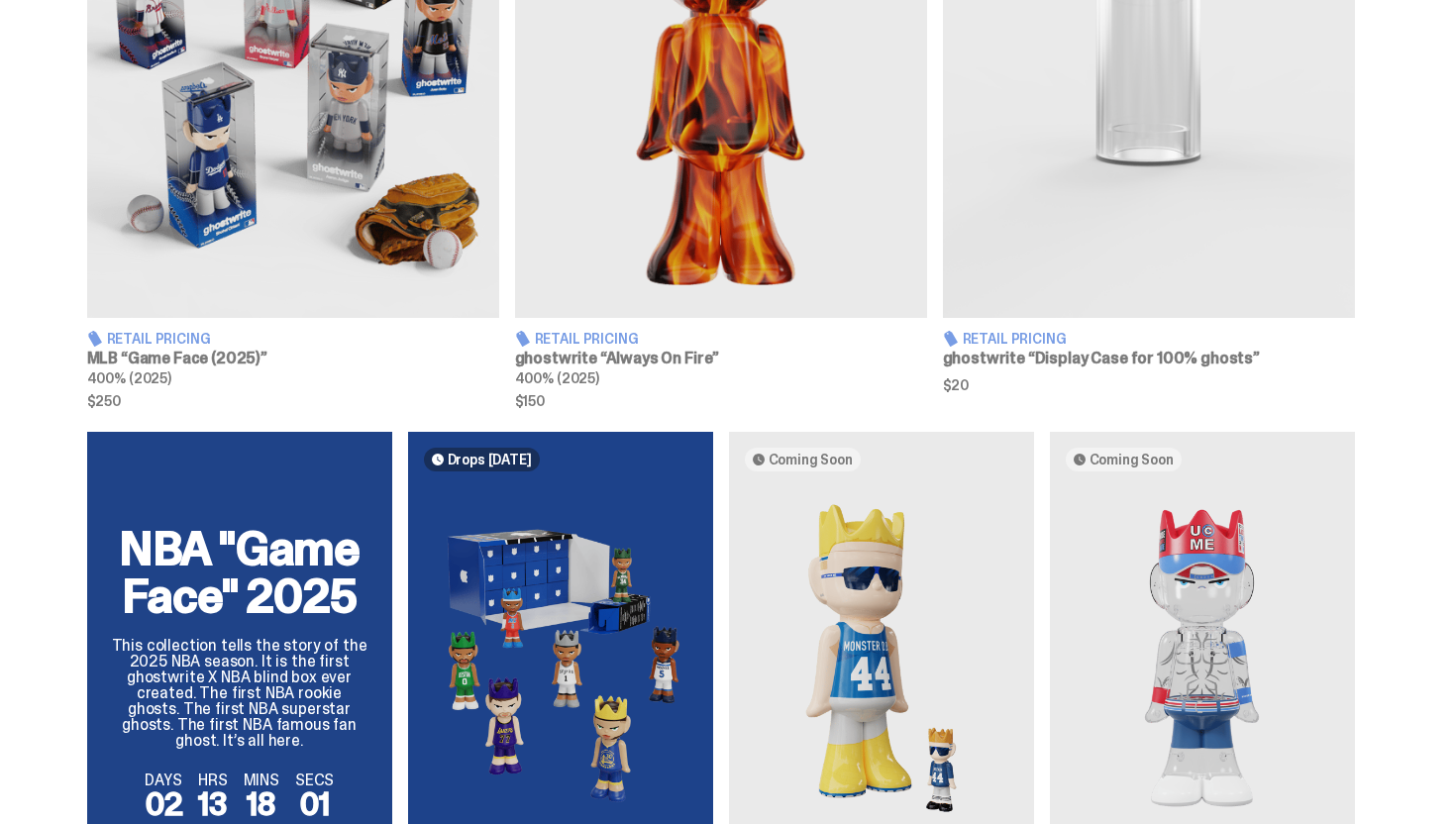
scroll to position [933, 0]
click at [674, 173] on img at bounding box center [722, 62] width 412 height 515
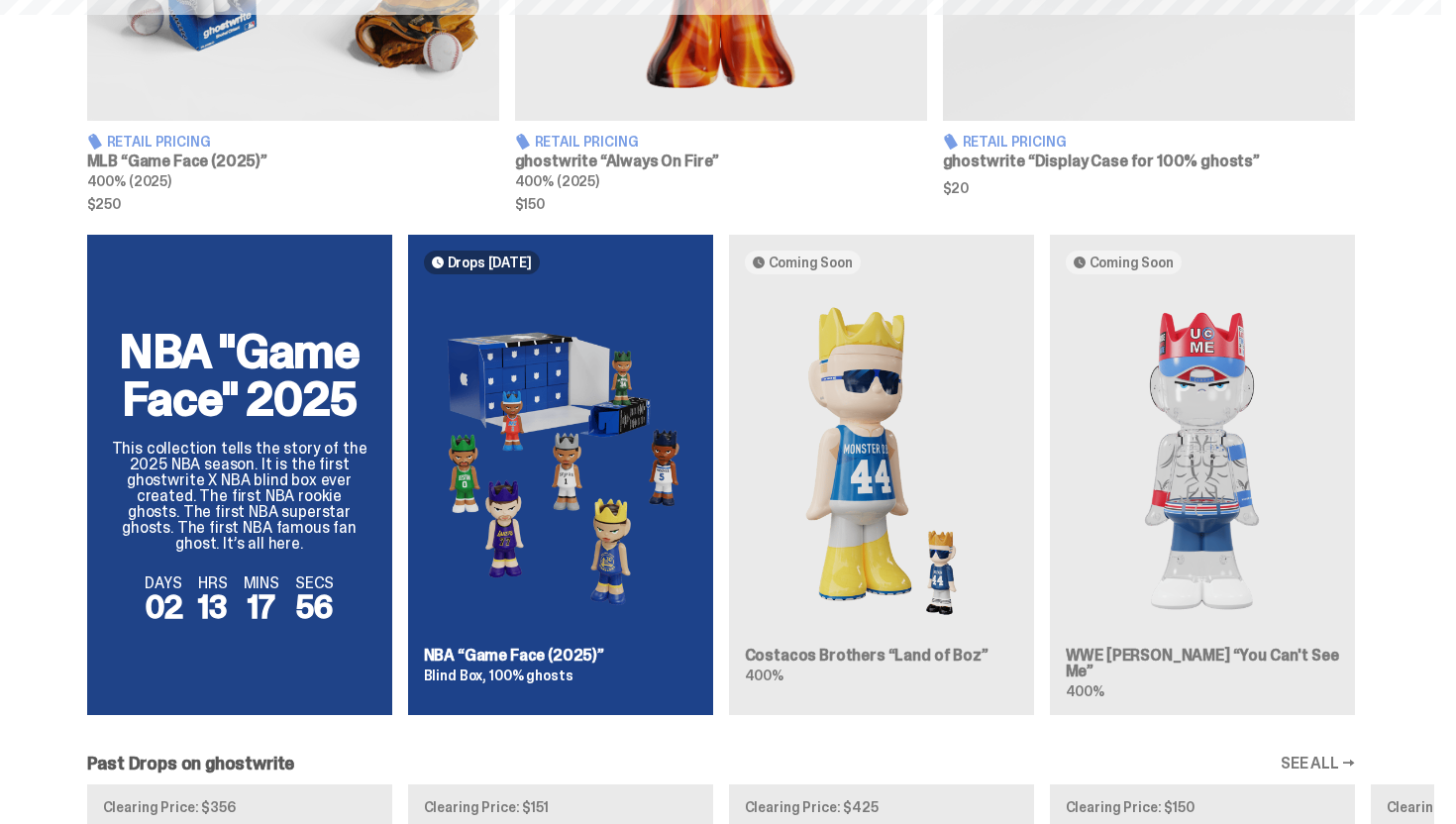
scroll to position [1374, 0]
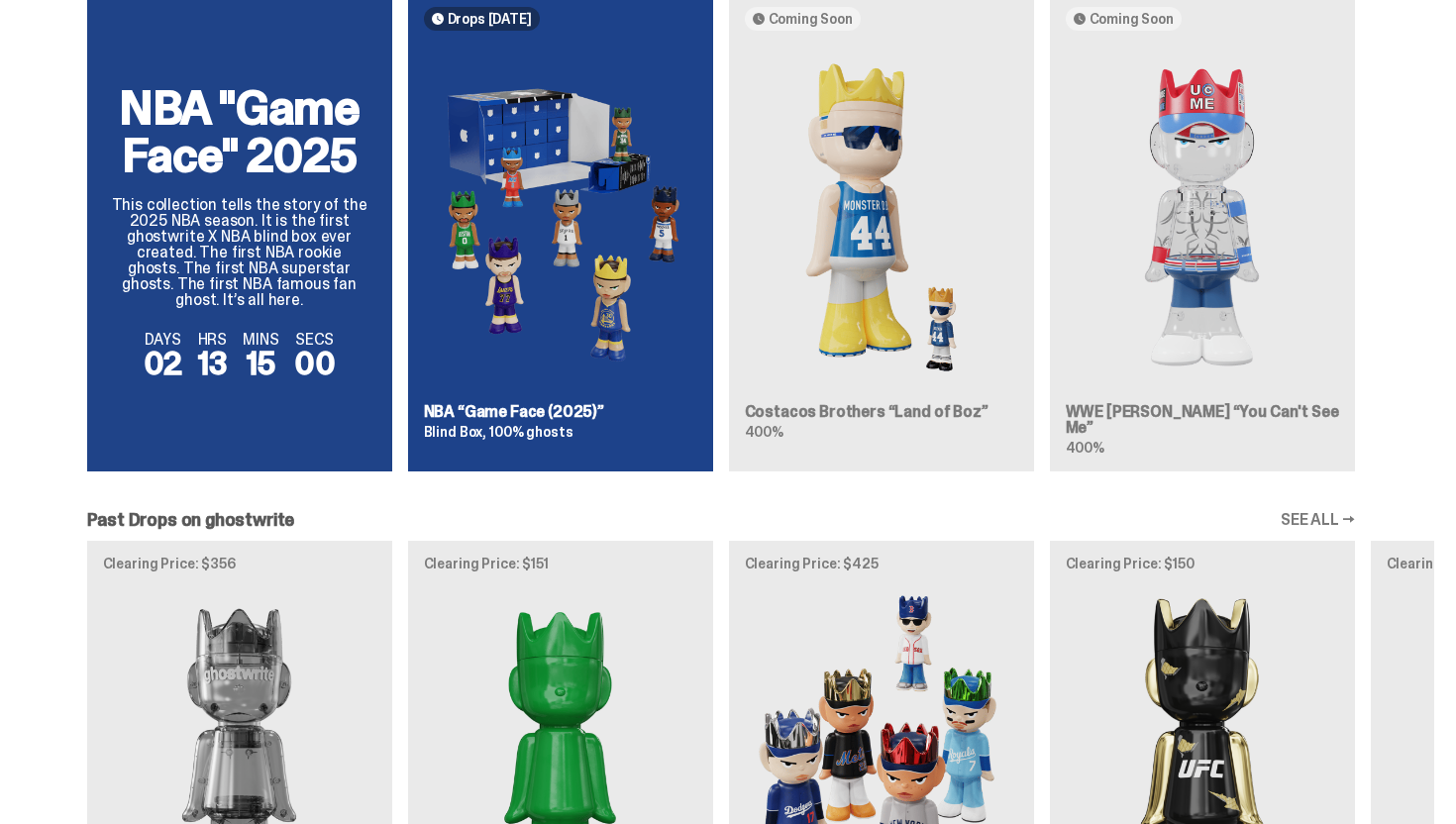
click at [1249, 239] on div "NBA "Game Face" 2025 This collection tells the story of the 2025 NBA season. It…" at bounding box center [722, 239] width 1427 height 496
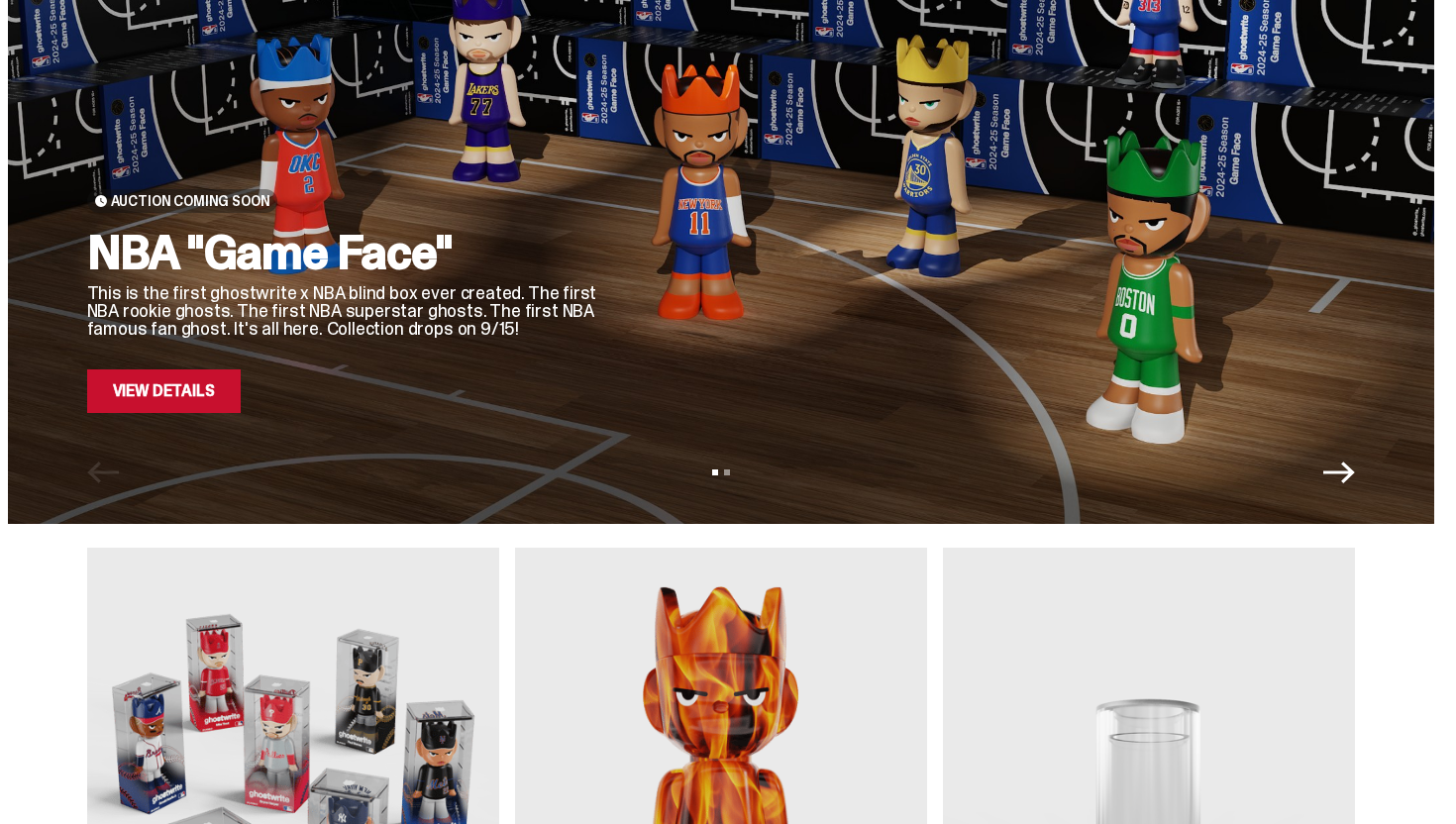
scroll to position [348, 0]
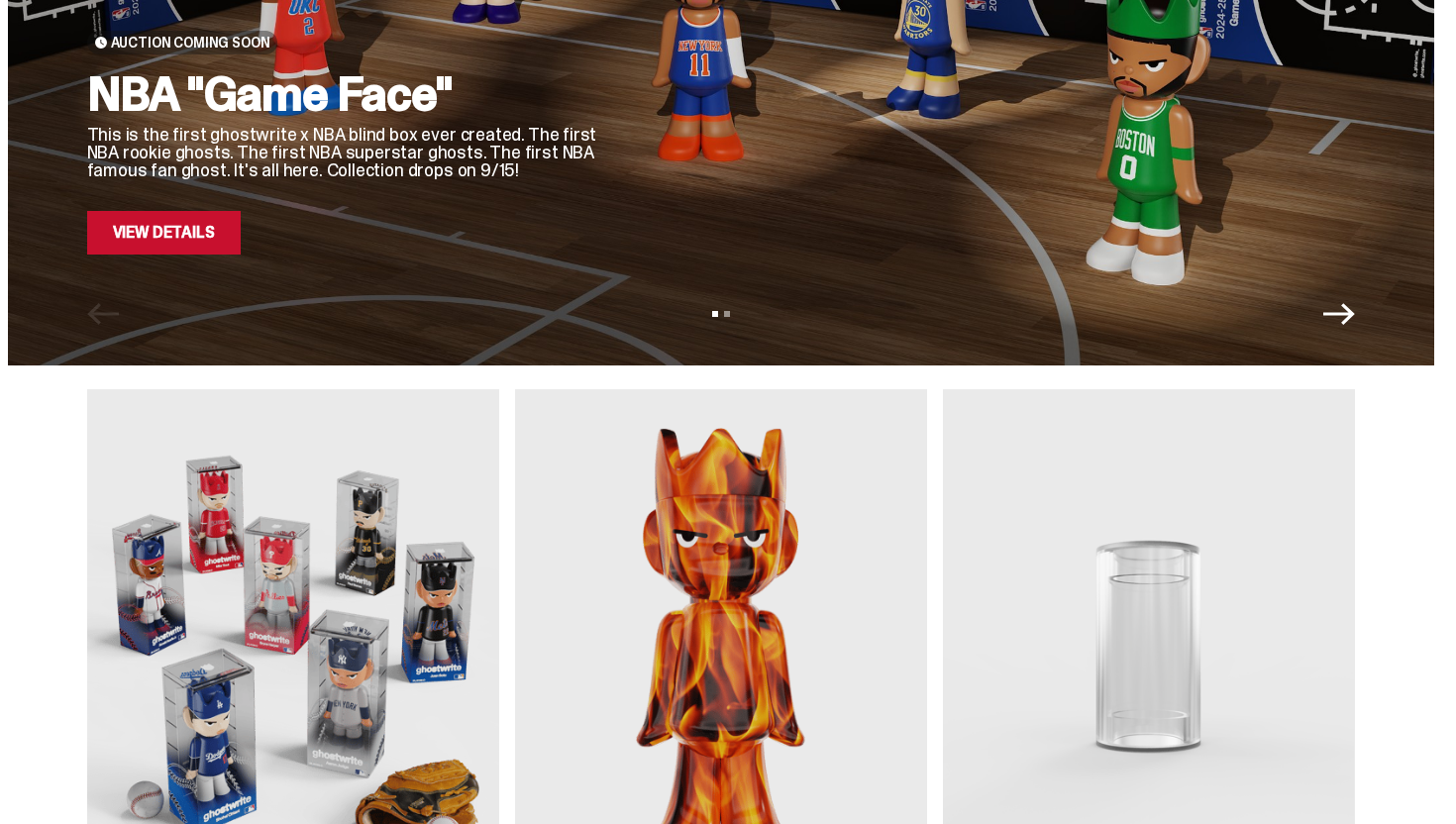
click at [211, 233] on link "View Details" at bounding box center [164, 233] width 154 height 44
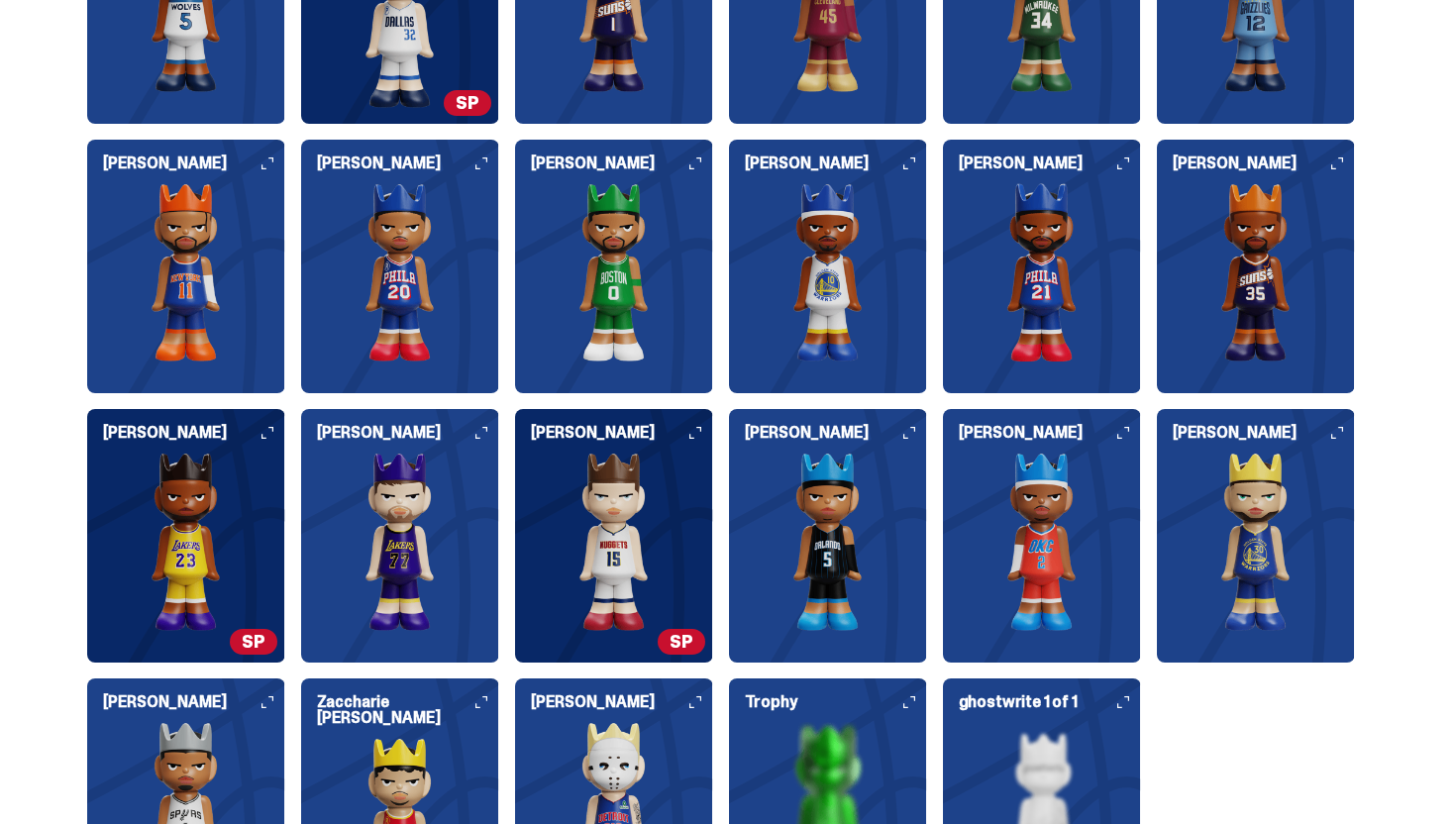
scroll to position [2063, 0]
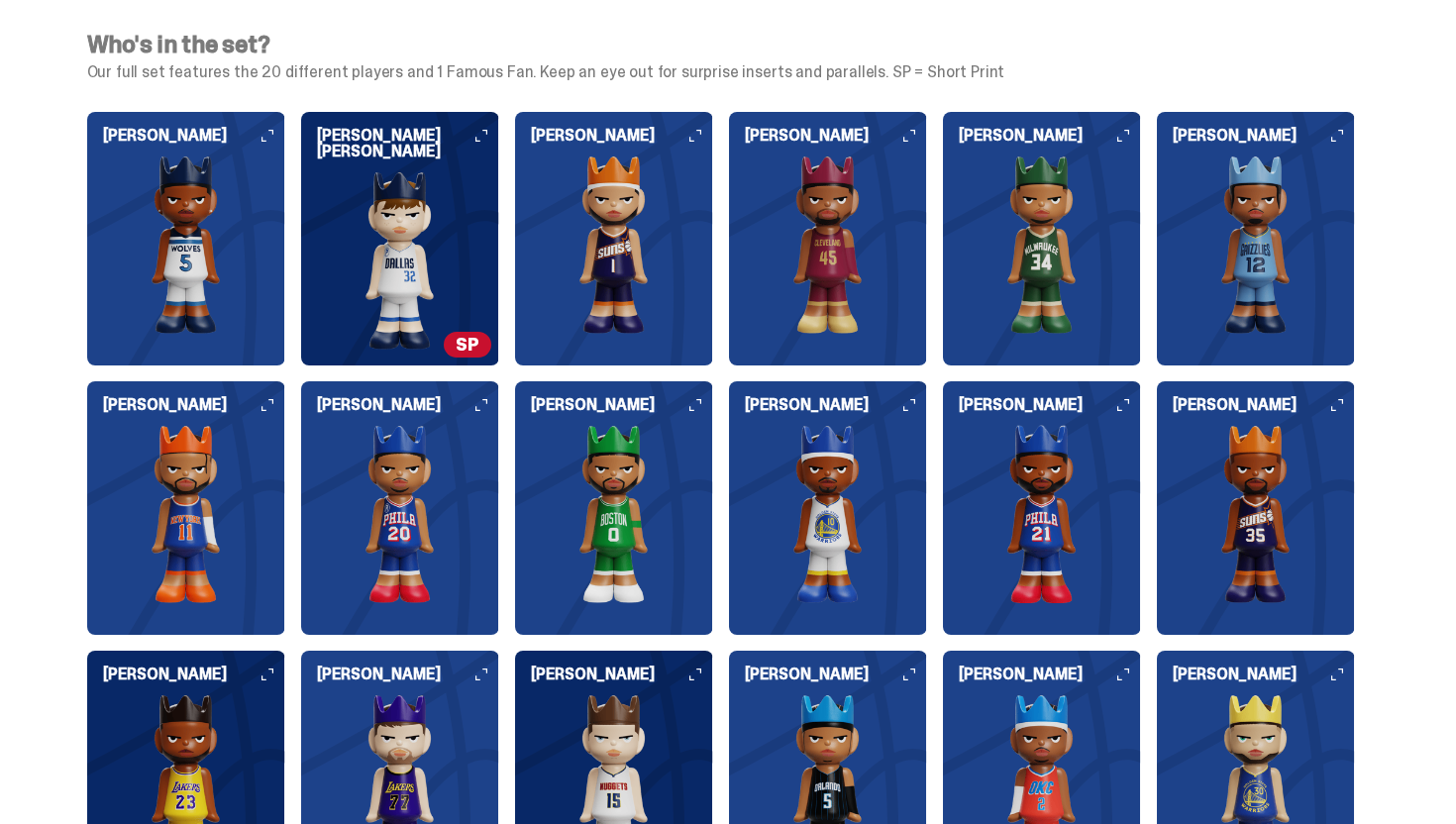
click at [417, 299] on img at bounding box center [400, 261] width 198 height 178
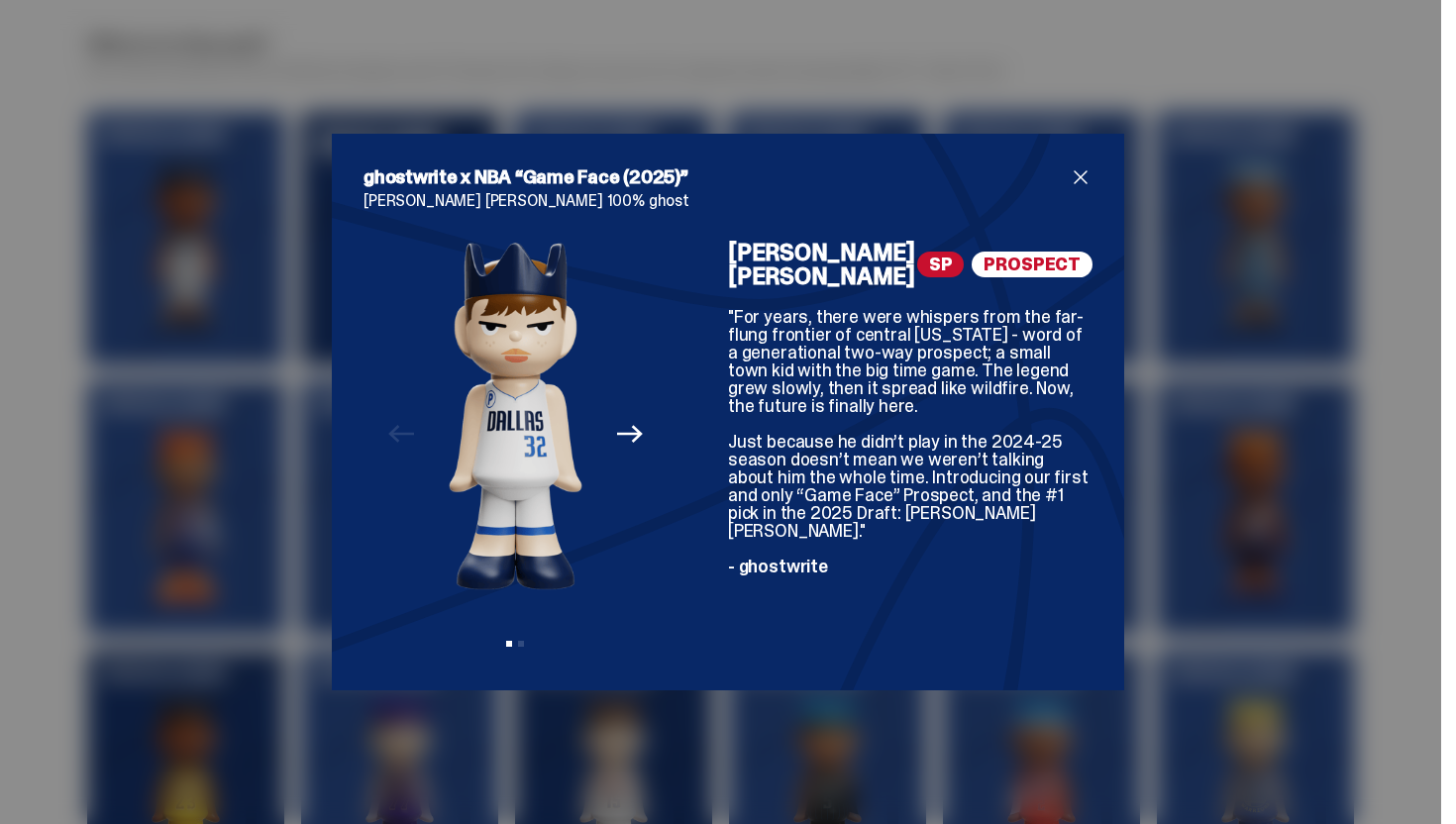
click at [646, 428] on button "Next" at bounding box center [631, 433] width 44 height 44
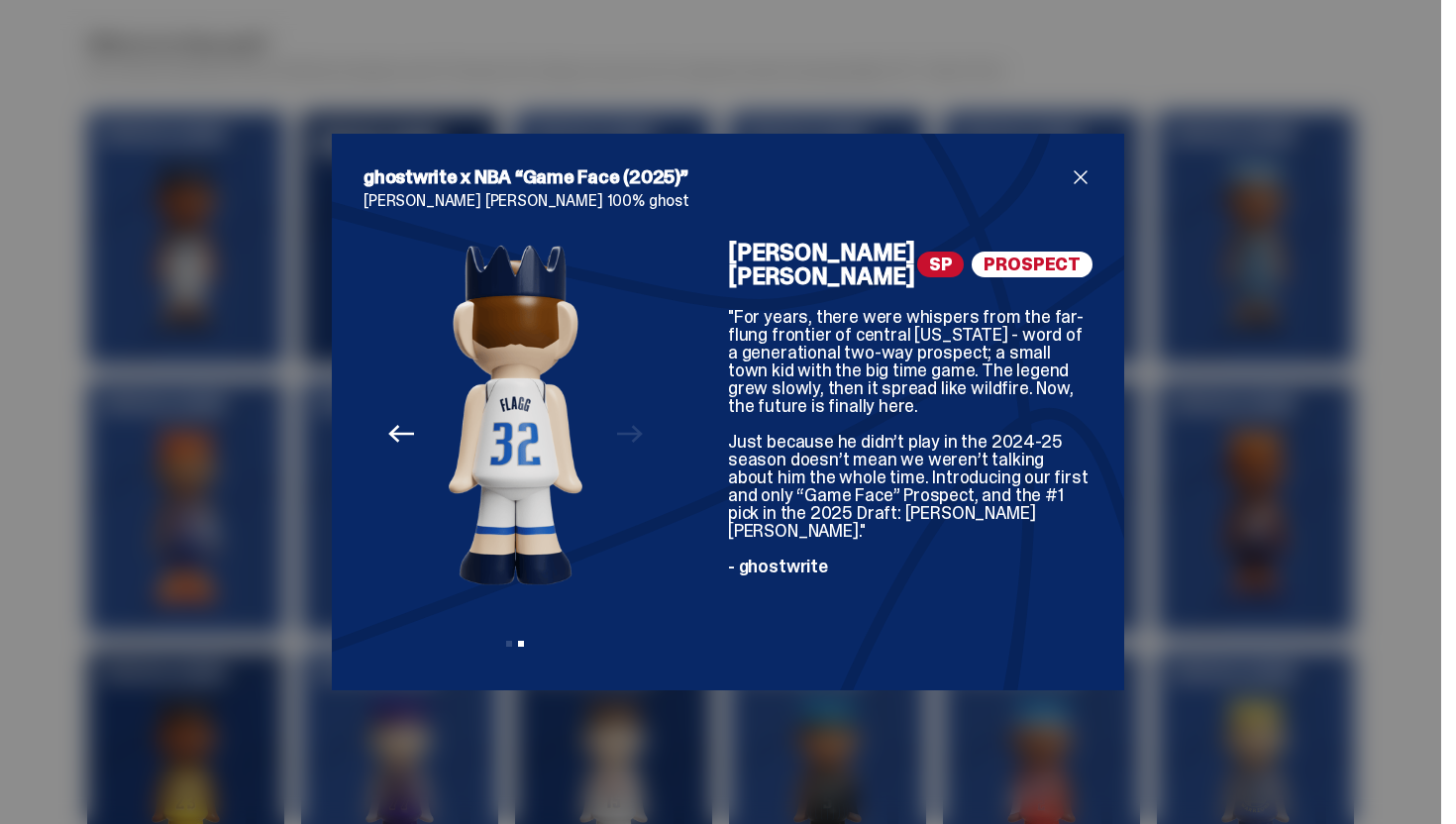
click at [1080, 166] on span "close" at bounding box center [1081, 178] width 24 height 24
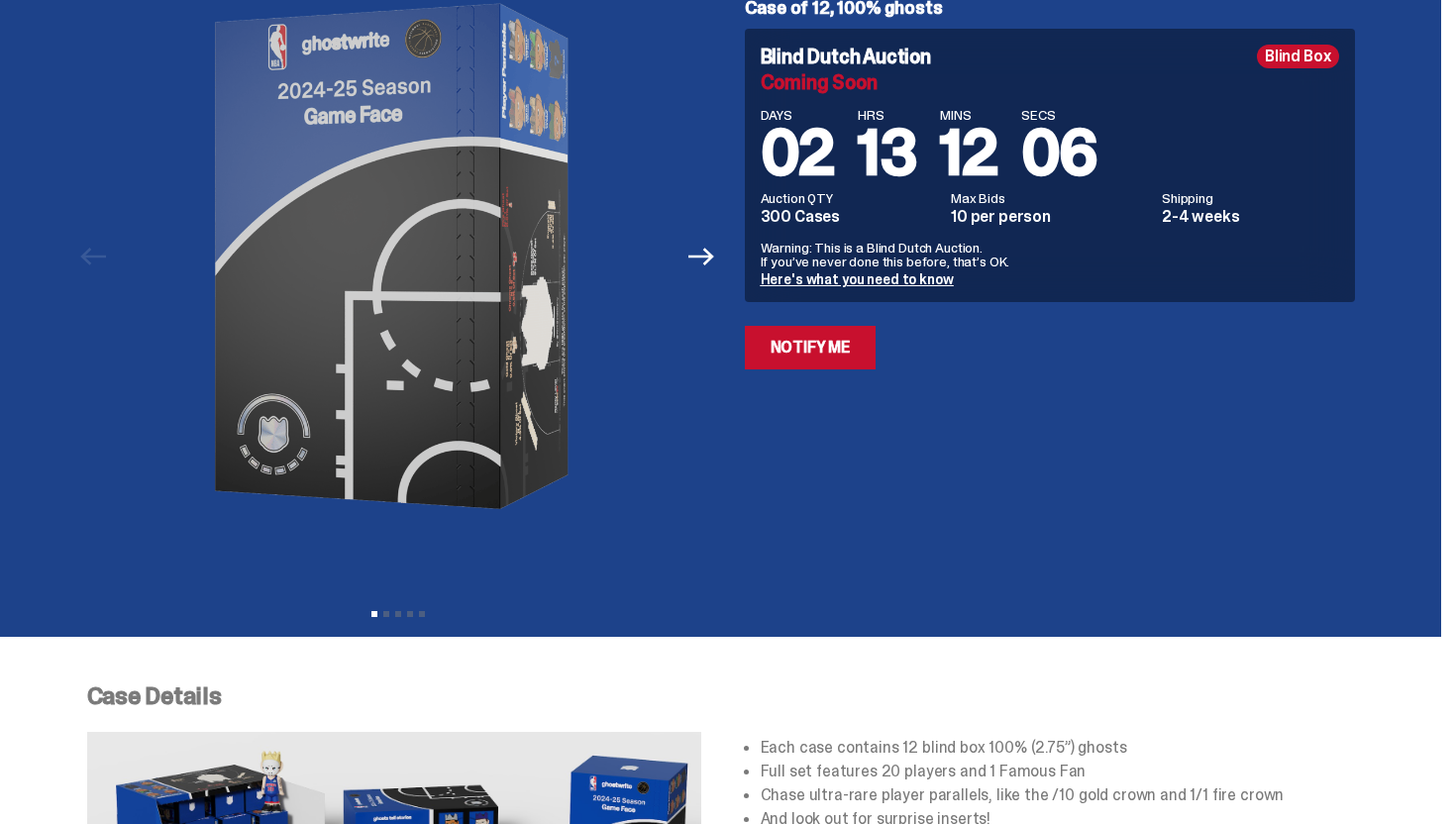
scroll to position [0, 0]
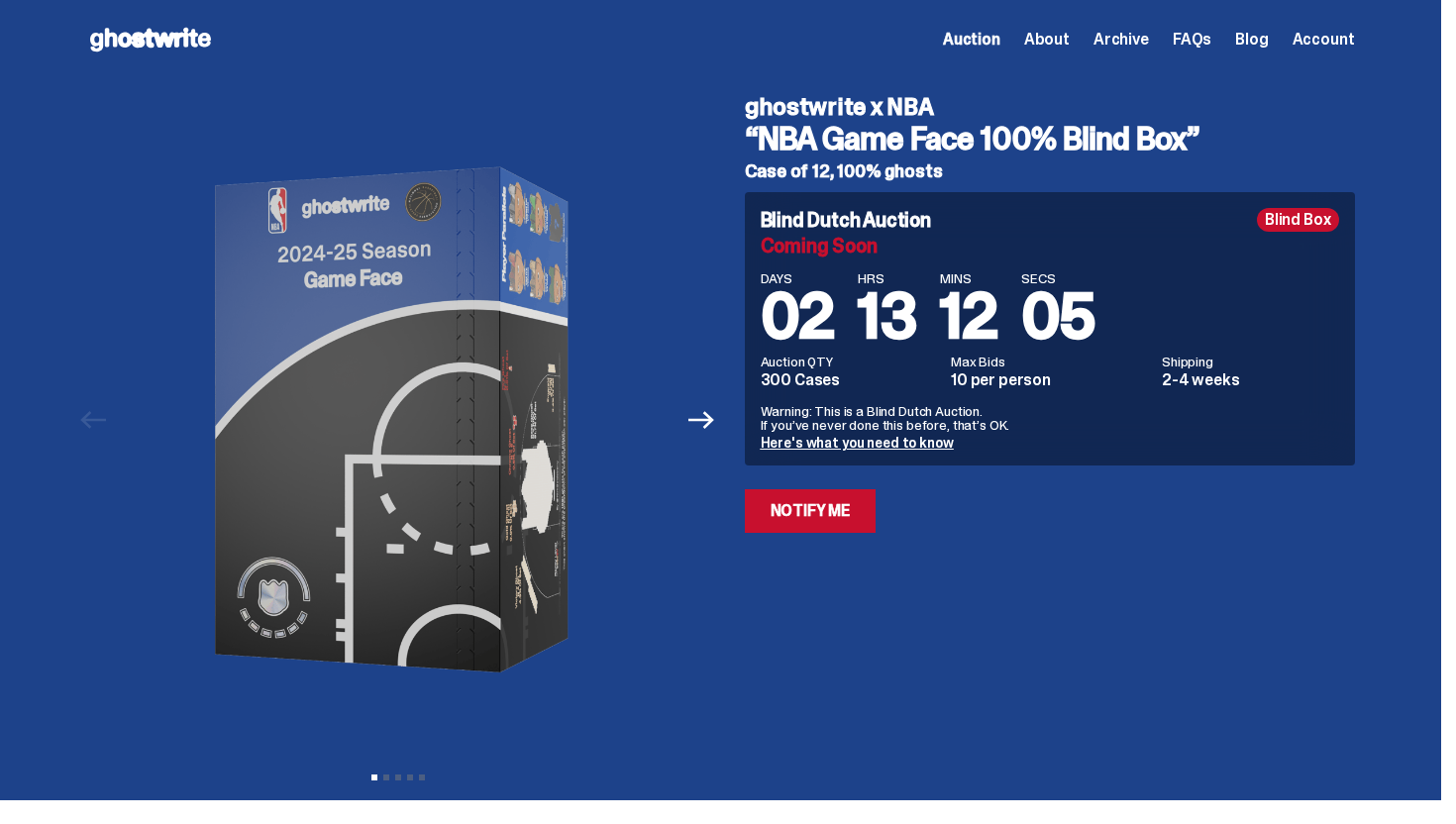
click at [162, 49] on icon at bounding box center [150, 40] width 127 height 32
